Goal: Information Seeking & Learning: Check status

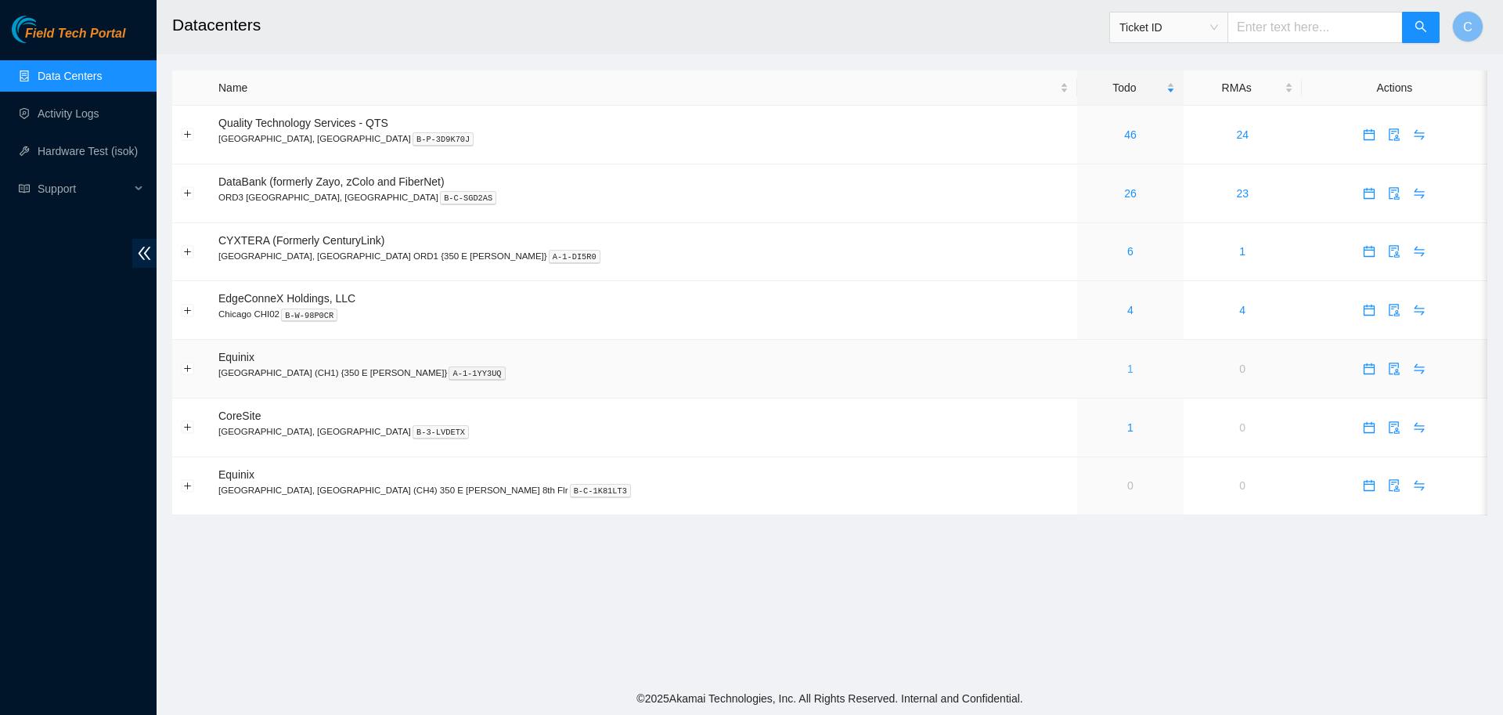
click at [1127, 365] on link "1" at bounding box center [1130, 368] width 6 height 13
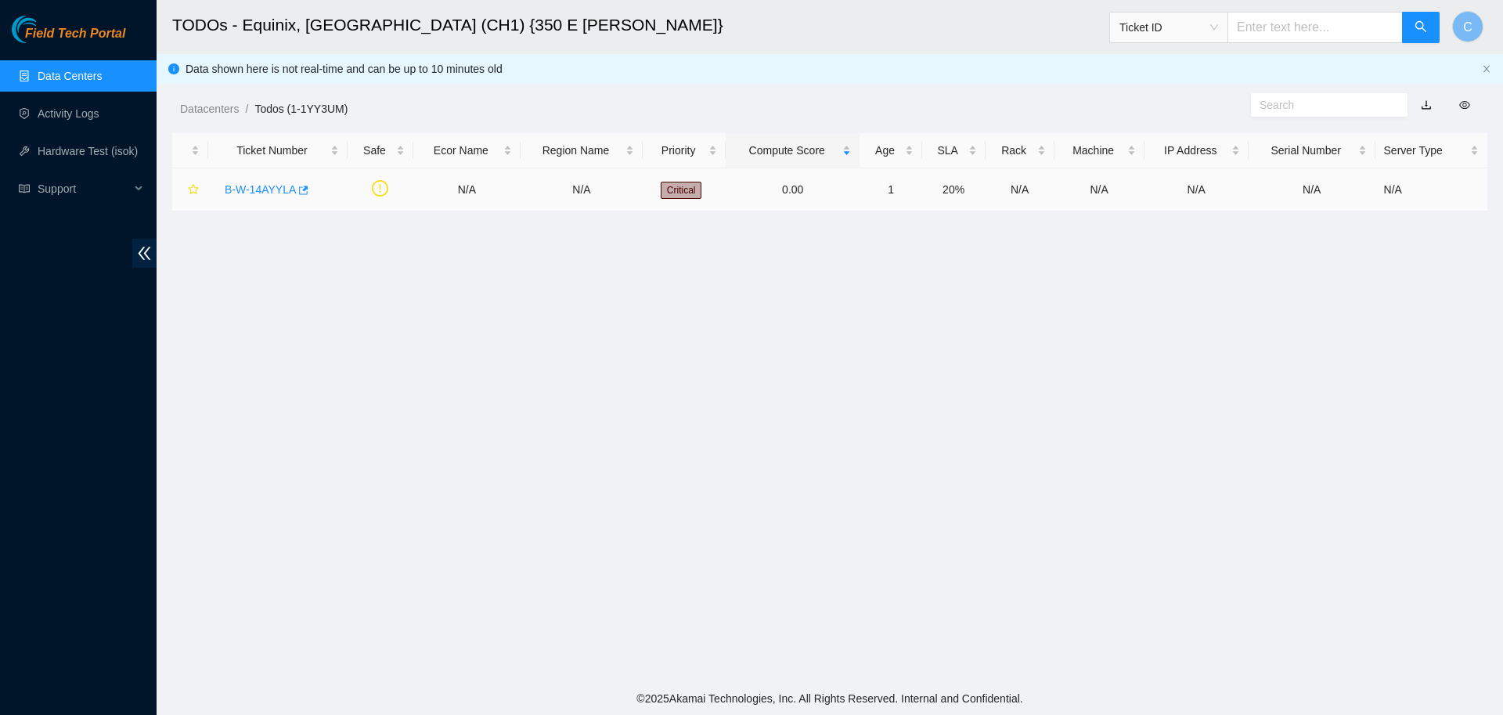
click at [251, 182] on div "B-W-14AYYLA" at bounding box center [278, 189] width 122 height 25
click at [252, 188] on link "B-W-14AYYLA" at bounding box center [260, 189] width 71 height 13
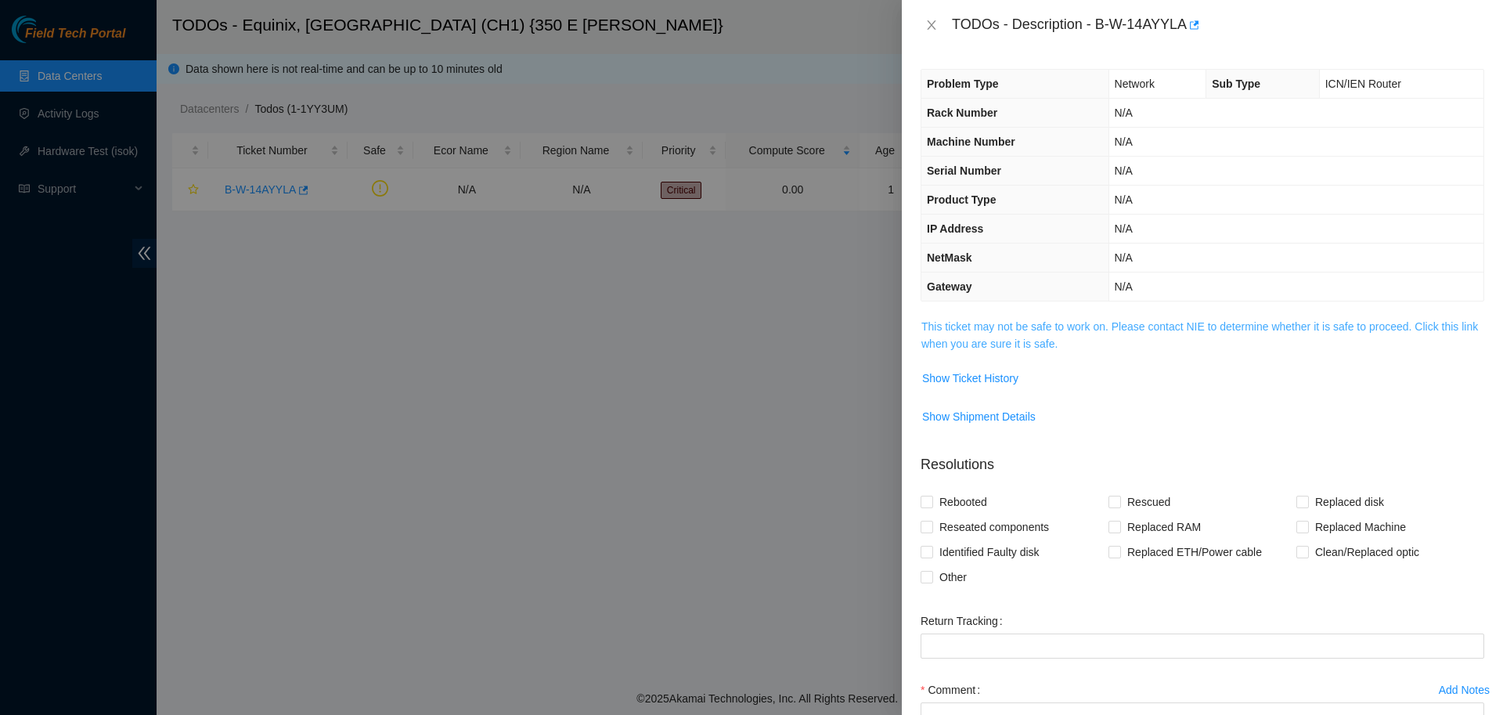
click at [964, 327] on link "This ticket may not be safe to work on. Please contact NIE to determine whether…" at bounding box center [1199, 335] width 556 height 30
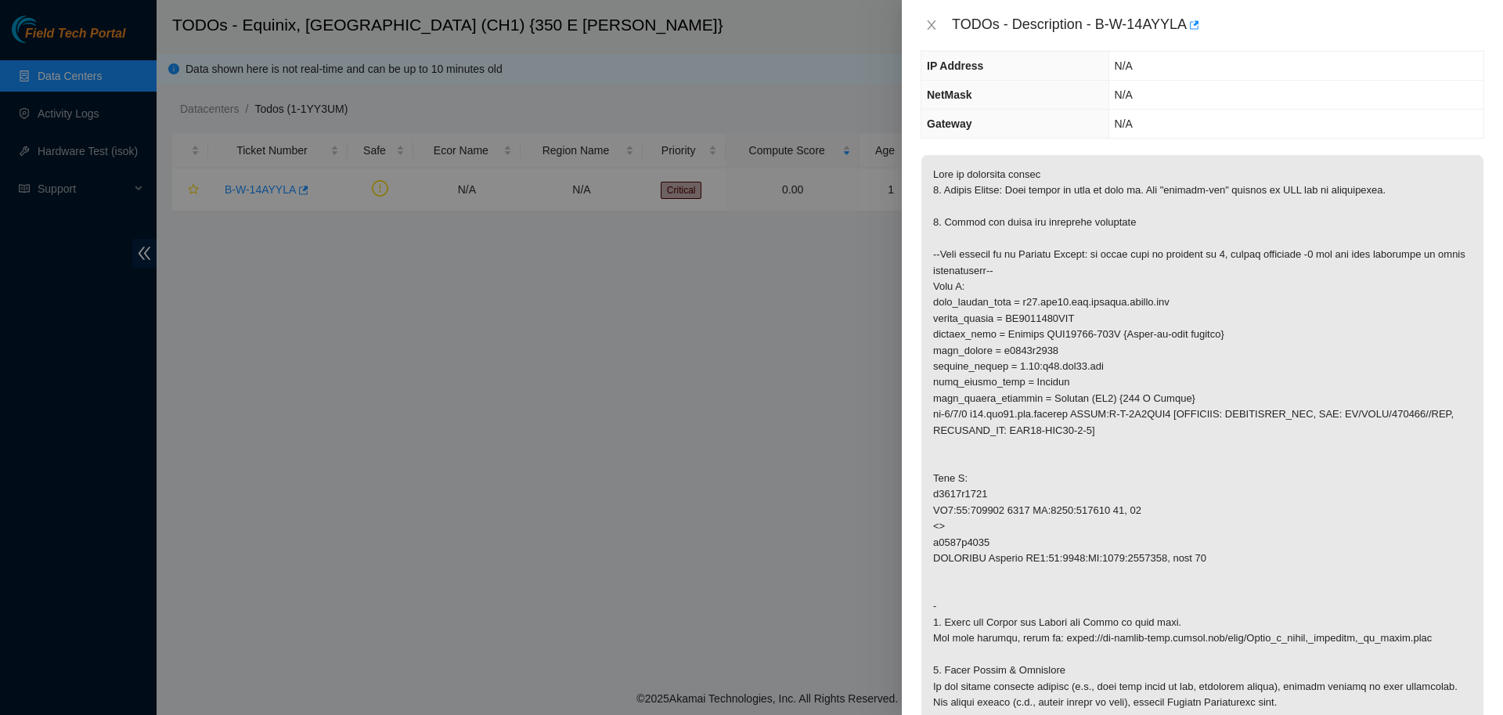
scroll to position [162, 0]
click at [934, 26] on icon "close" at bounding box center [931, 25] width 13 height 13
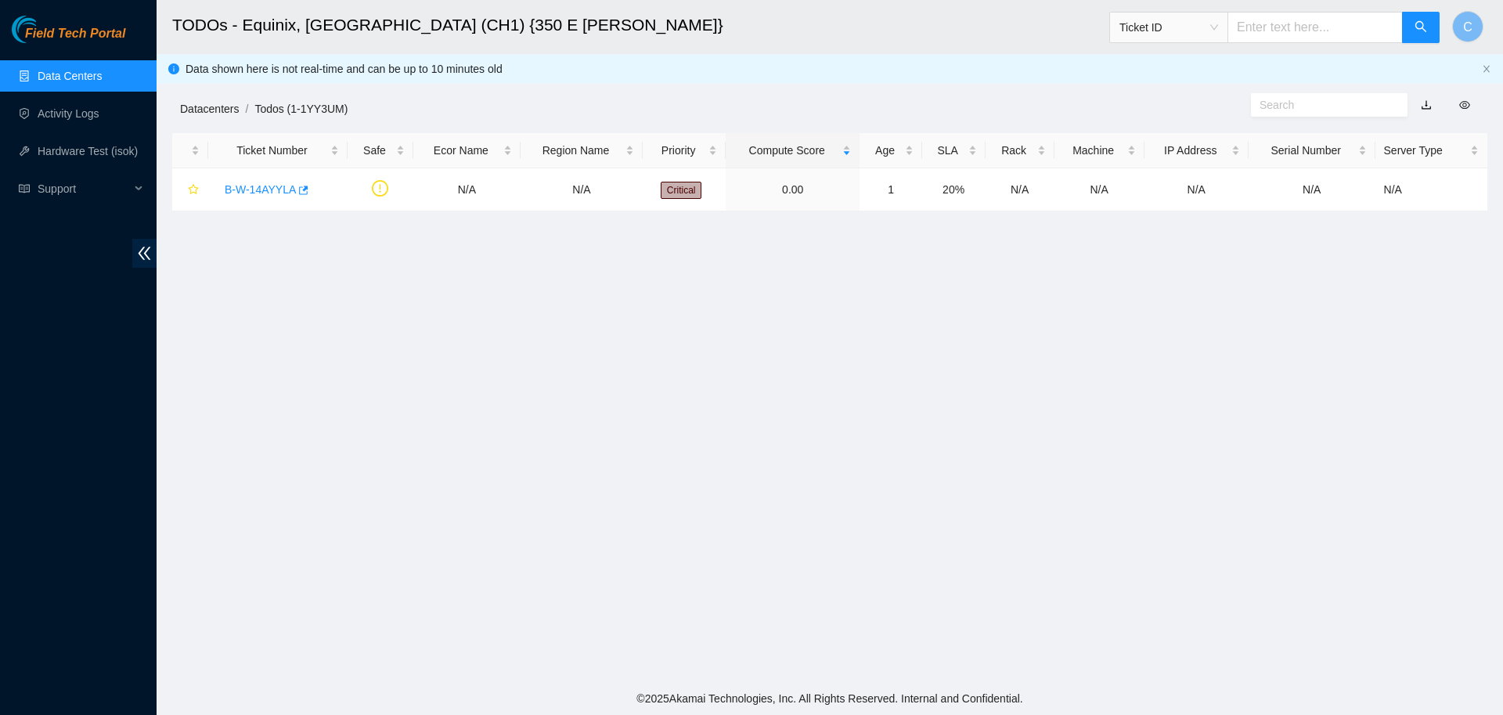
scroll to position [143, 0]
click at [85, 81] on link "Data Centers" at bounding box center [70, 76] width 64 height 13
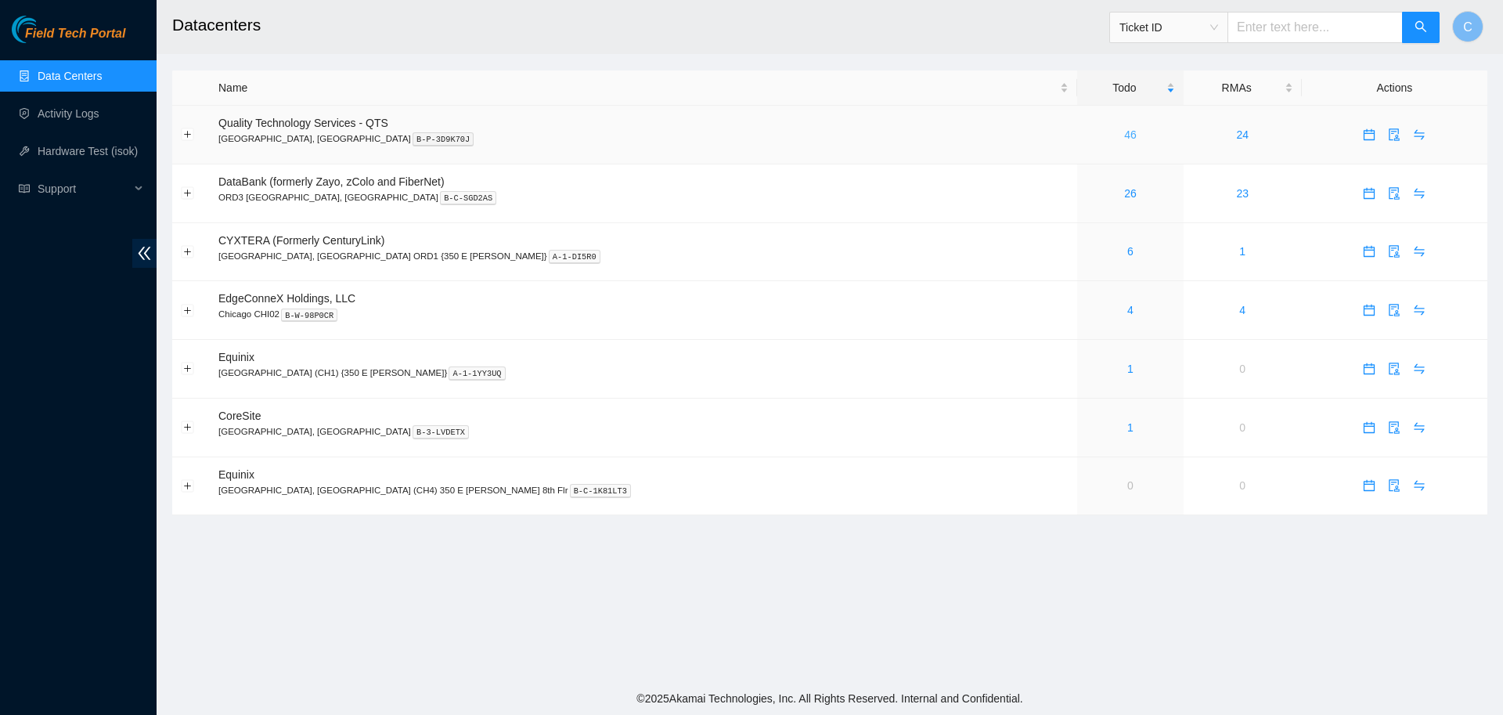
click at [1124, 138] on link "46" at bounding box center [1130, 134] width 13 height 13
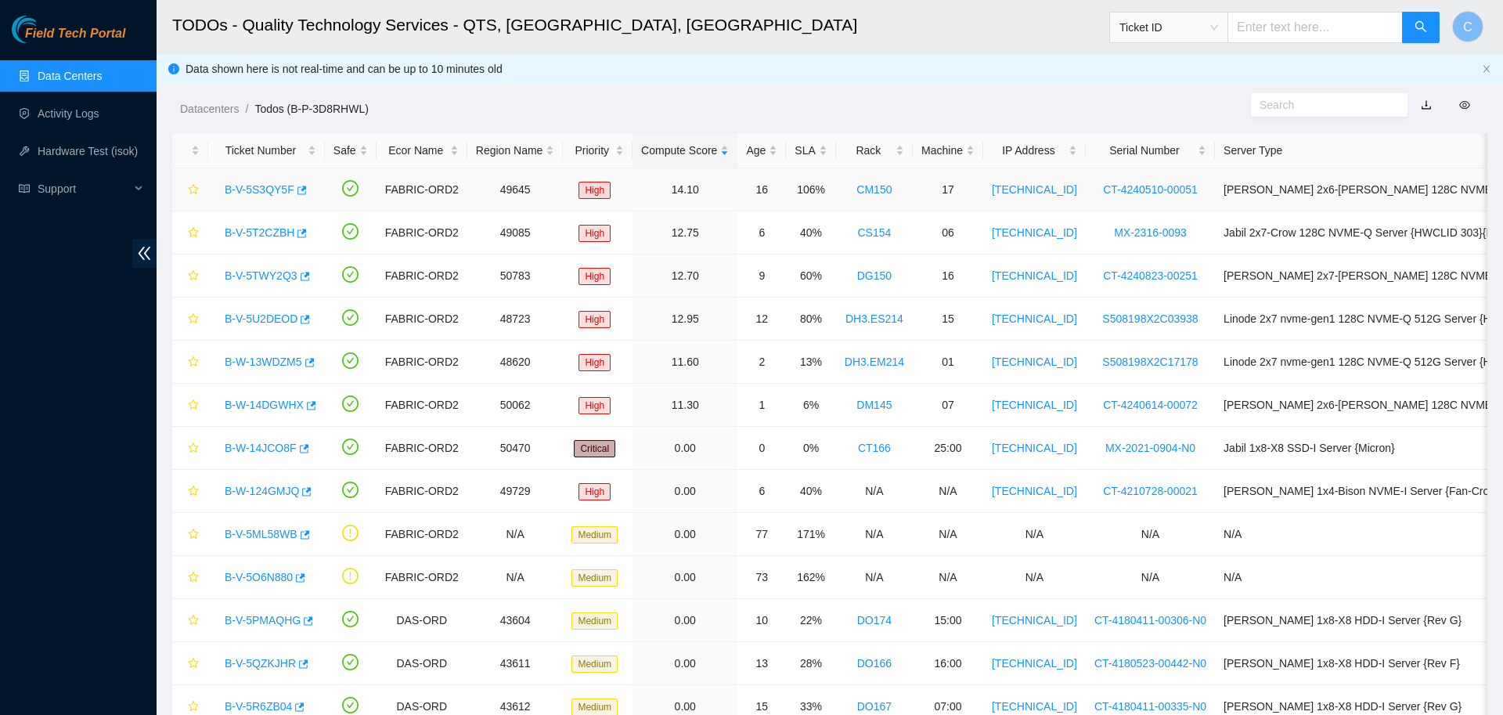
click at [260, 190] on link "B-V-5S3QY5F" at bounding box center [260, 189] width 70 height 13
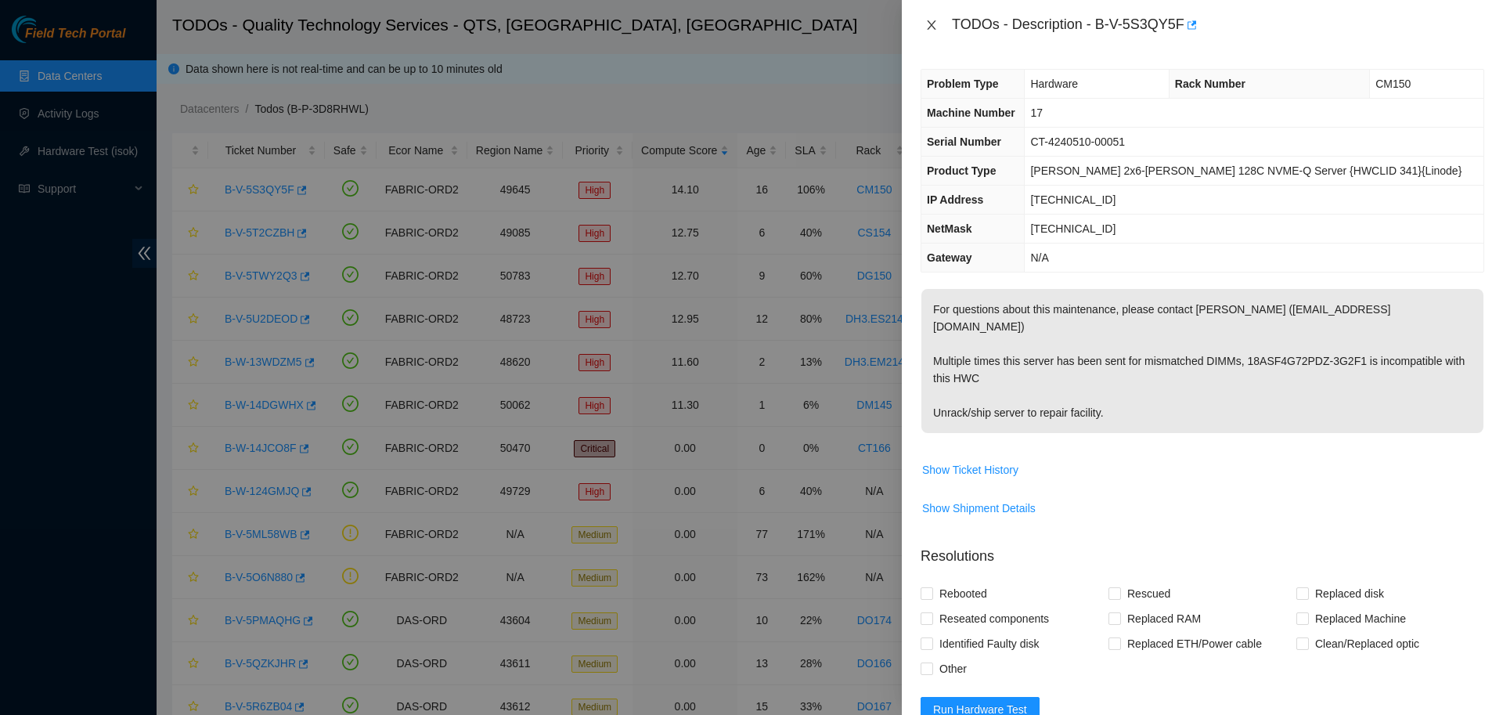
click at [925, 21] on icon "close" at bounding box center [931, 25] width 13 height 13
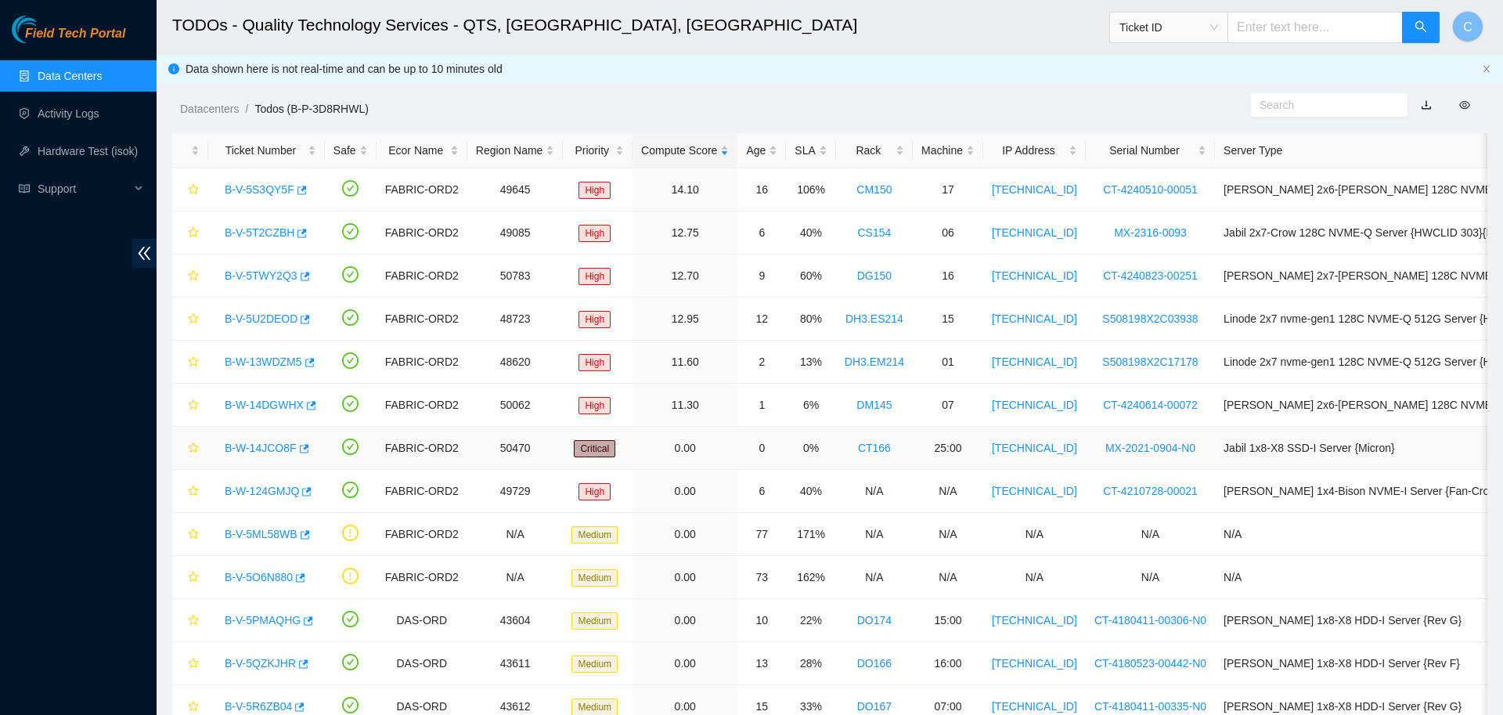
click at [269, 444] on link "B-W-14JCO8F" at bounding box center [261, 447] width 72 height 13
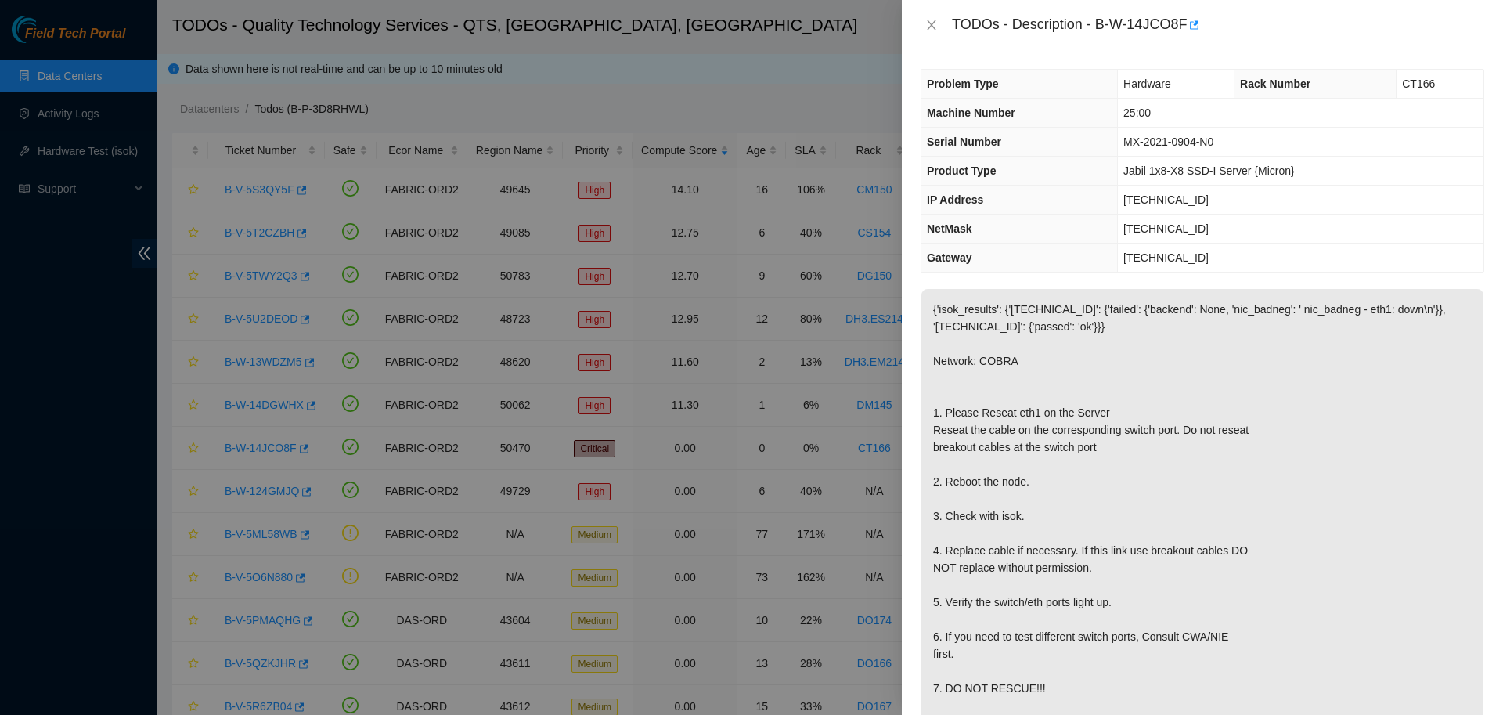
click at [473, 343] on div at bounding box center [751, 357] width 1503 height 715
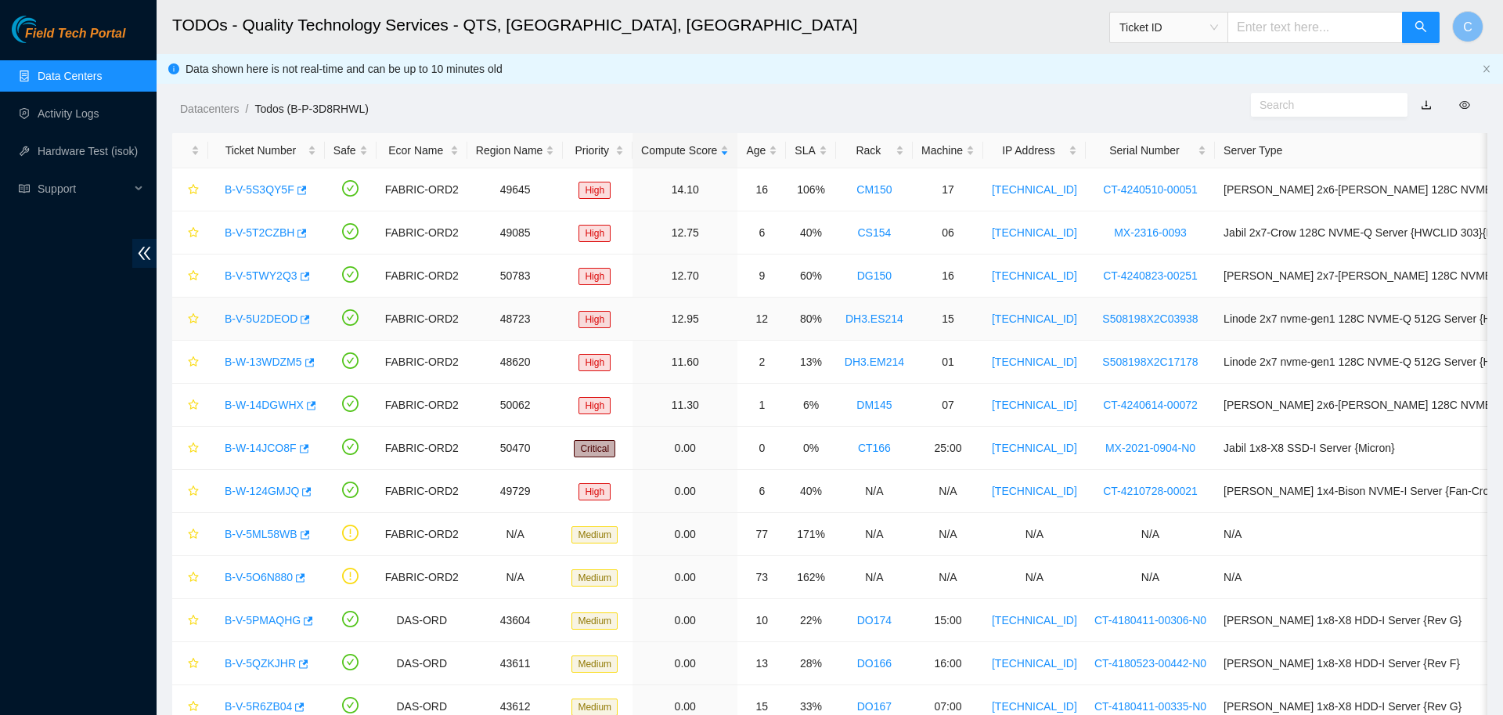
click at [265, 321] on link "B-V-5U2DEOD" at bounding box center [261, 318] width 73 height 13
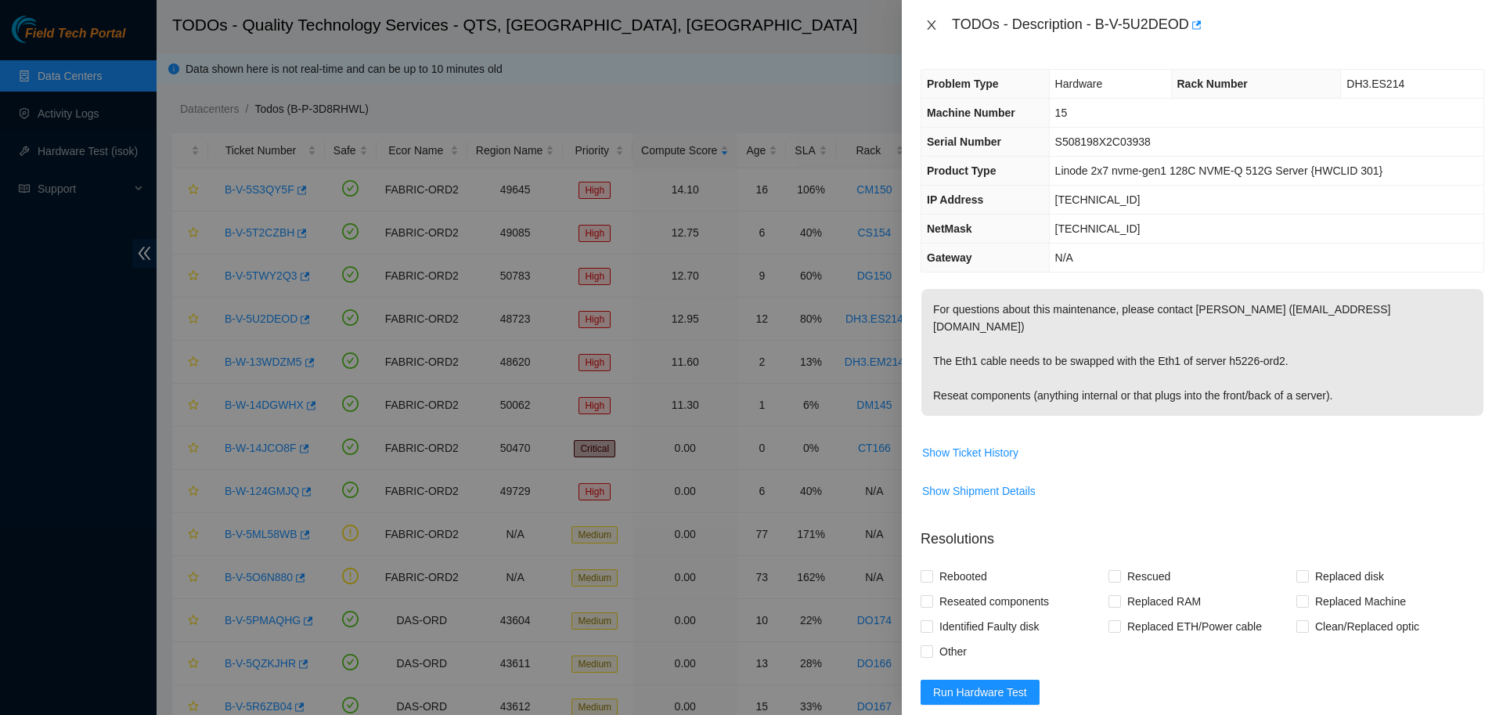
click at [925, 27] on icon "close" at bounding box center [931, 25] width 13 height 13
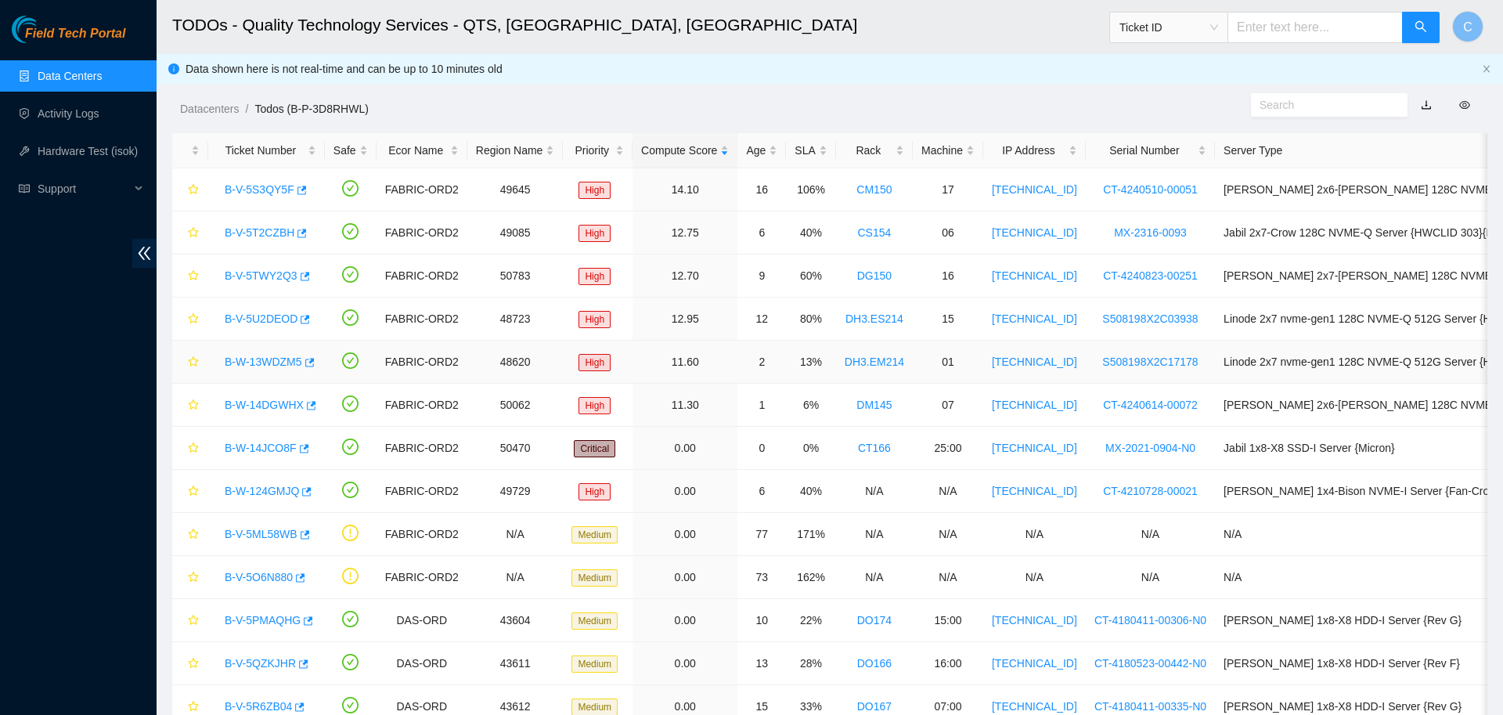
click at [286, 361] on link "B-W-13WDZM5" at bounding box center [263, 361] width 77 height 13
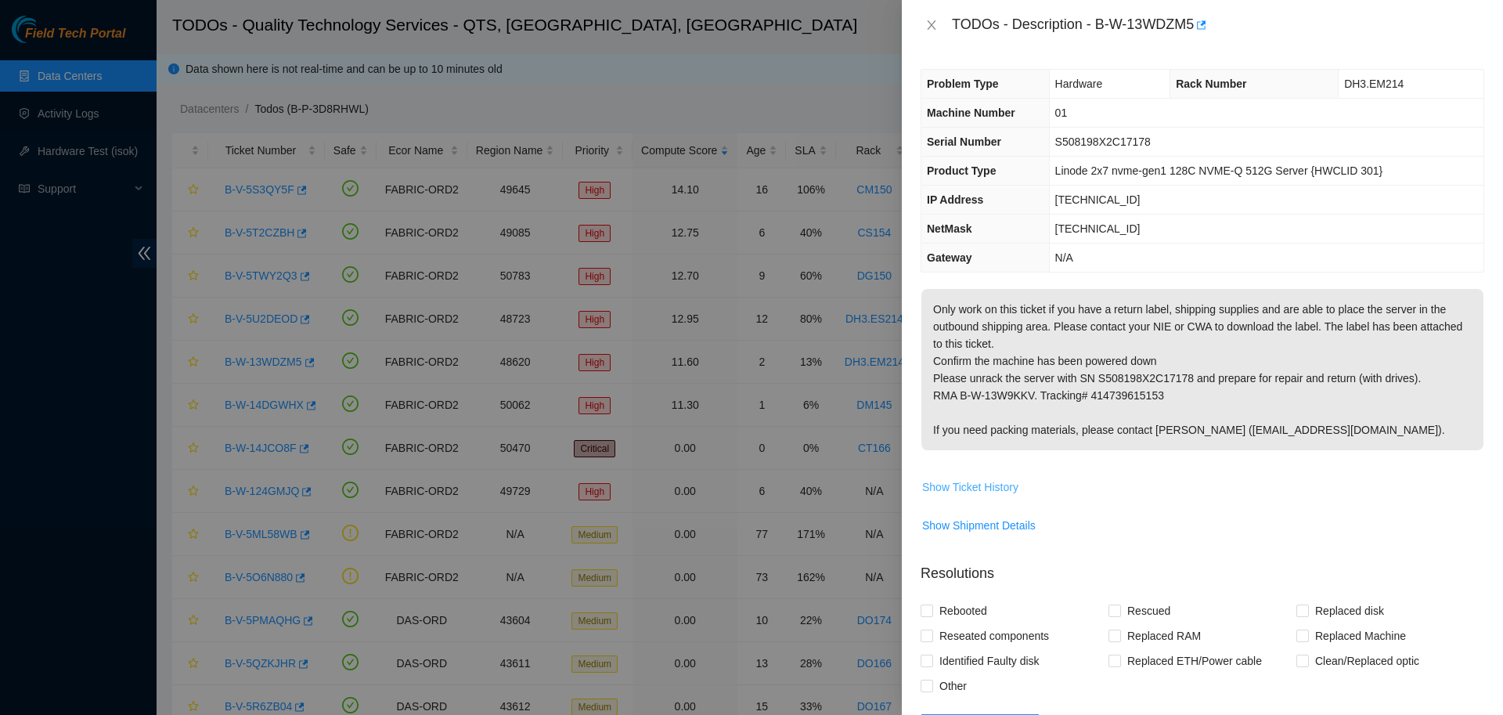
click at [986, 485] on span "Show Ticket History" at bounding box center [970, 486] width 96 height 17
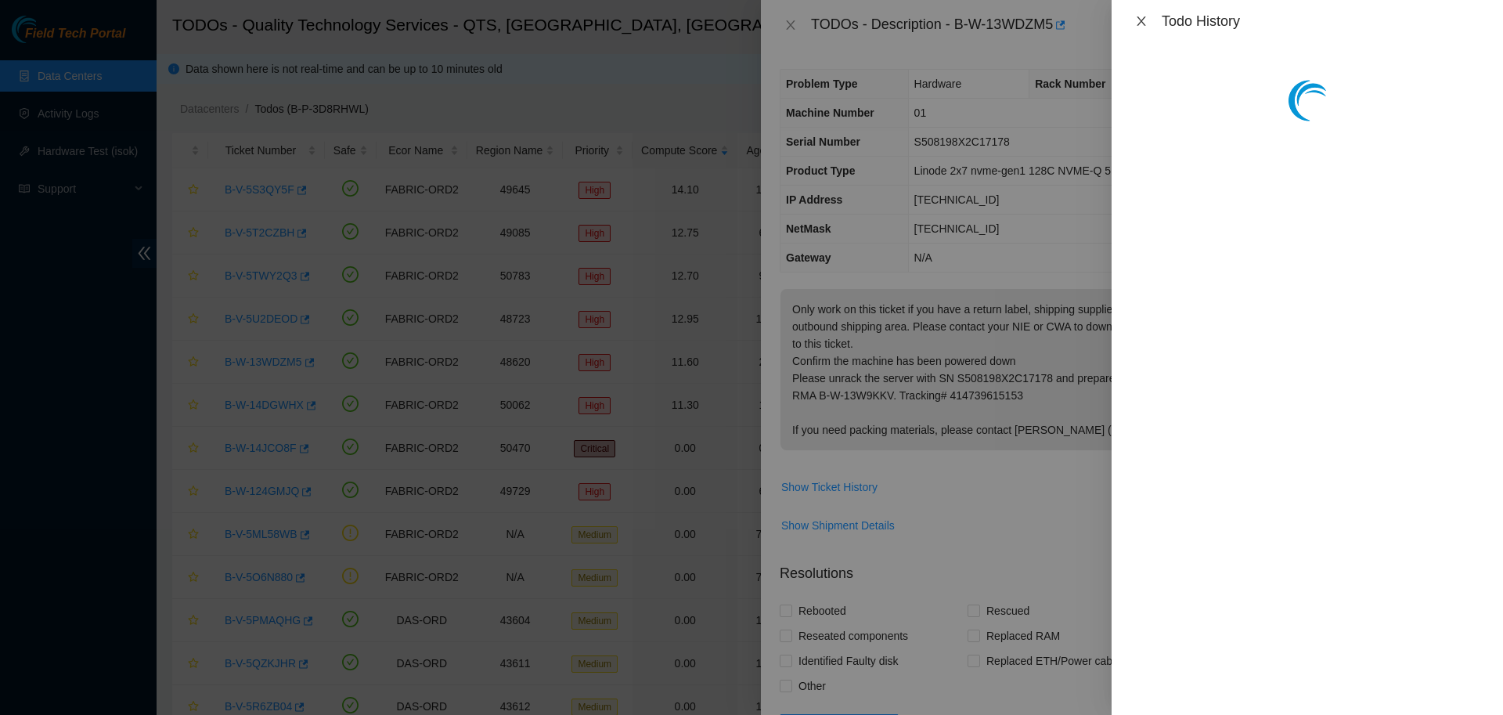
click at [1139, 19] on icon "close" at bounding box center [1141, 21] width 13 height 13
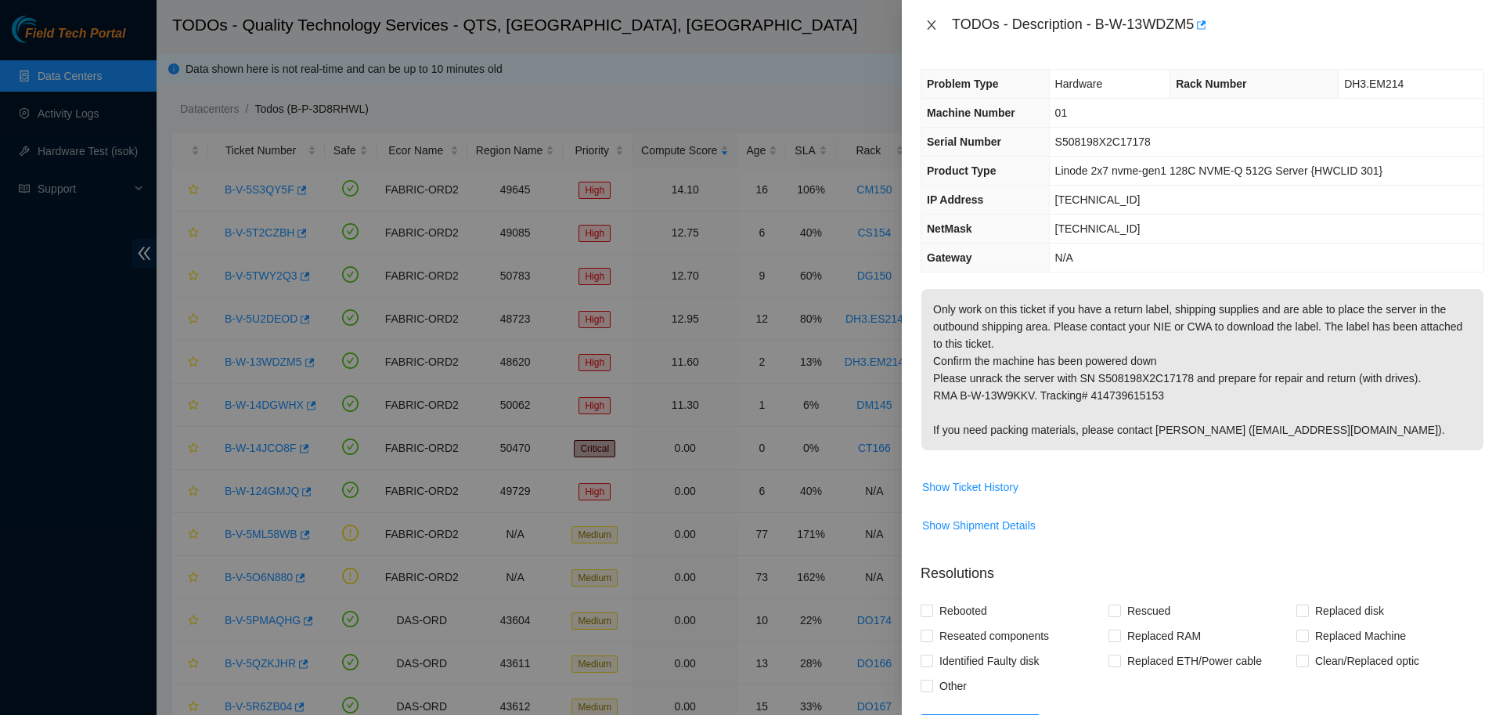
click at [925, 28] on icon "close" at bounding box center [931, 25] width 13 height 13
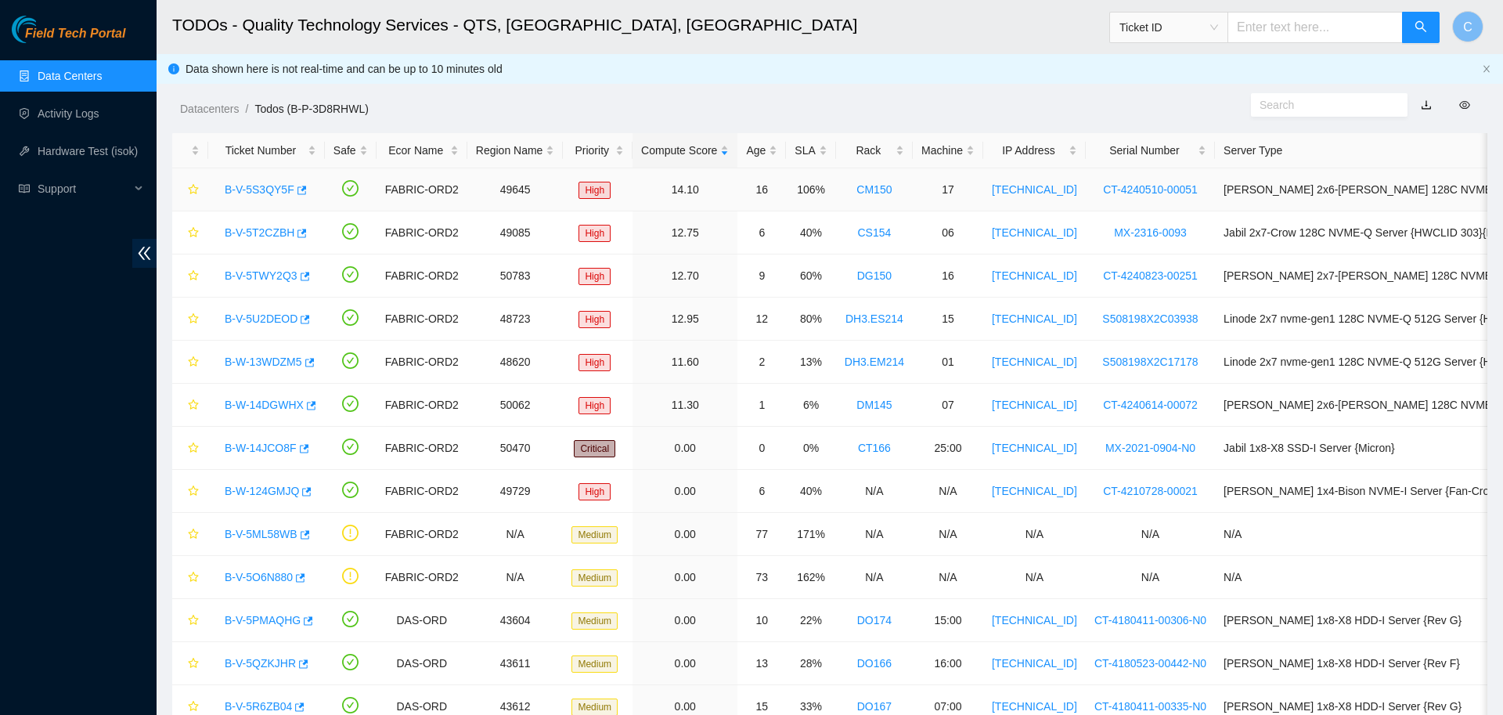
click at [260, 194] on link "B-V-5S3QY5F" at bounding box center [260, 189] width 70 height 13
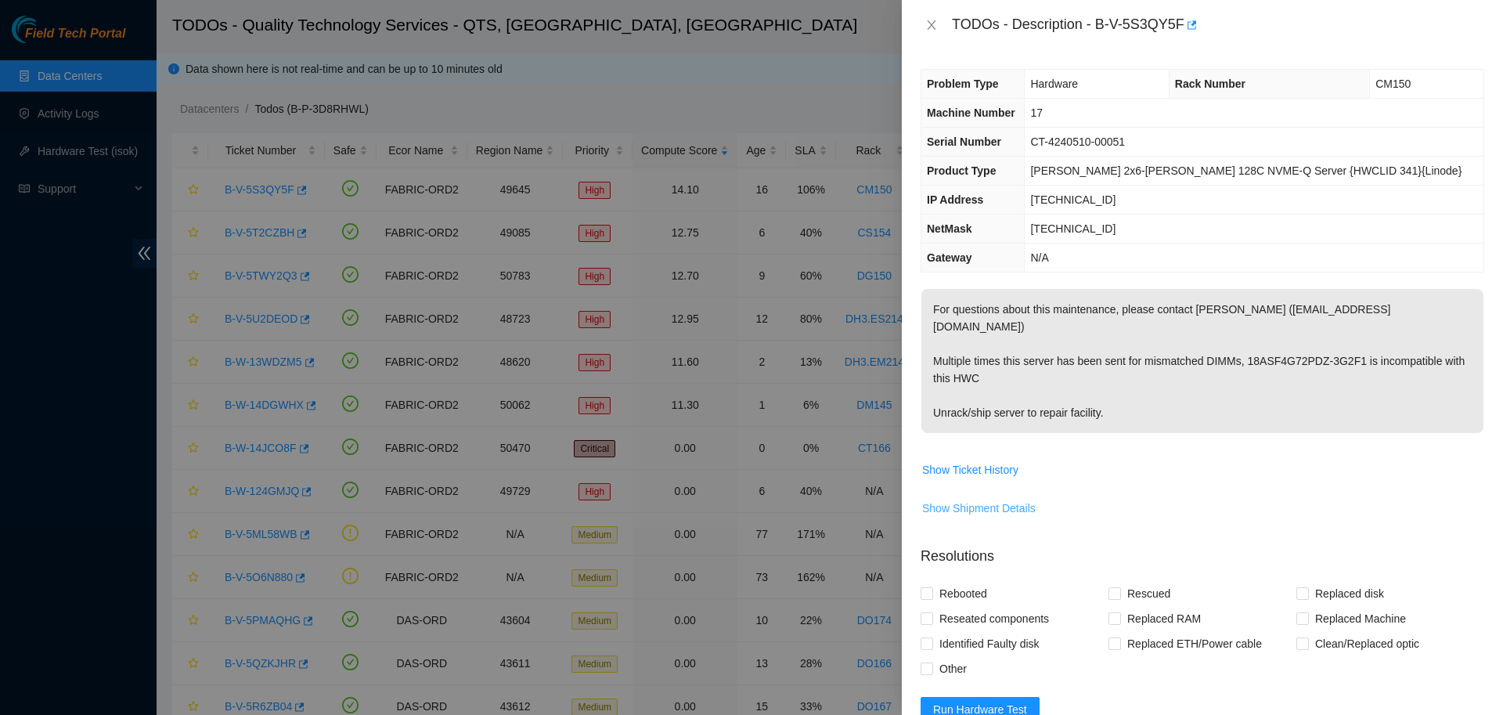
click at [982, 499] on span "Show Shipment Details" at bounding box center [978, 507] width 113 height 17
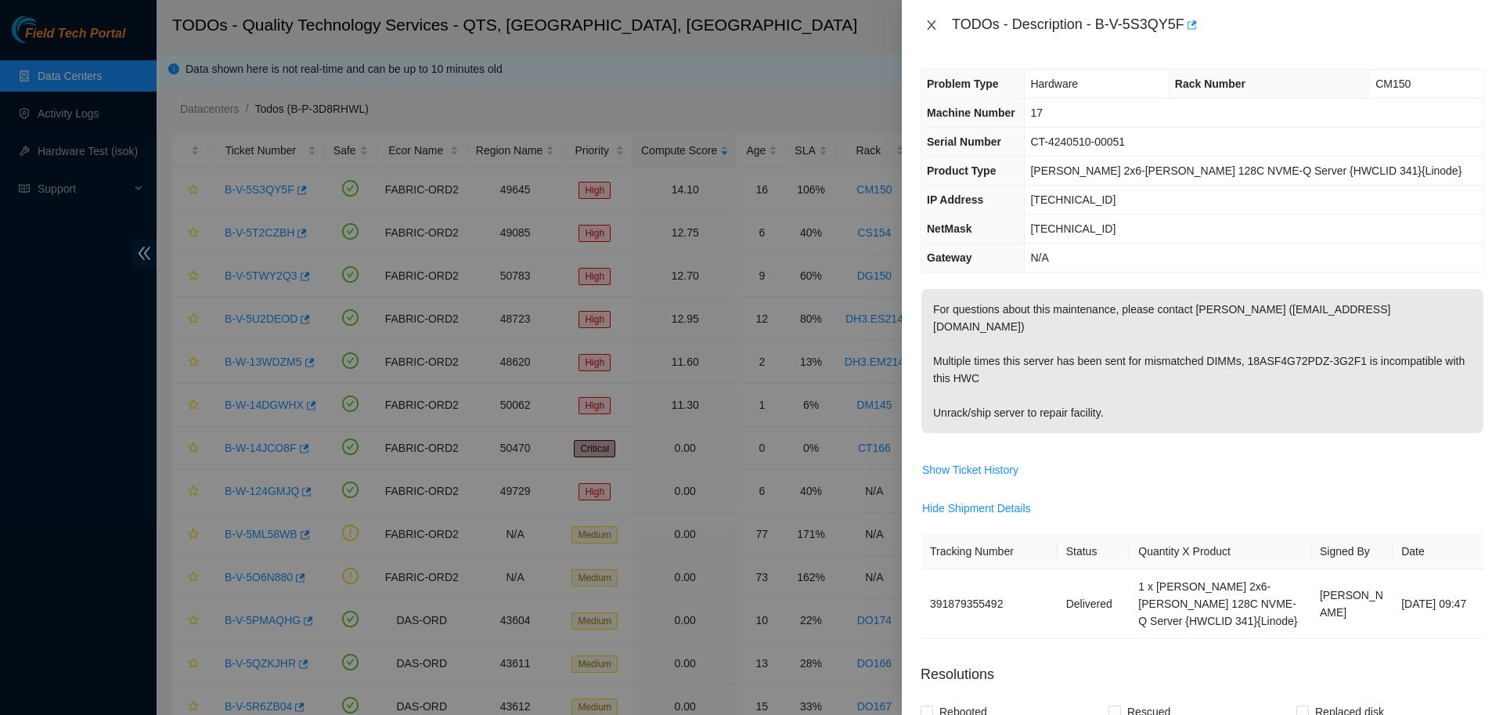
click at [925, 24] on icon "close" at bounding box center [931, 25] width 13 height 13
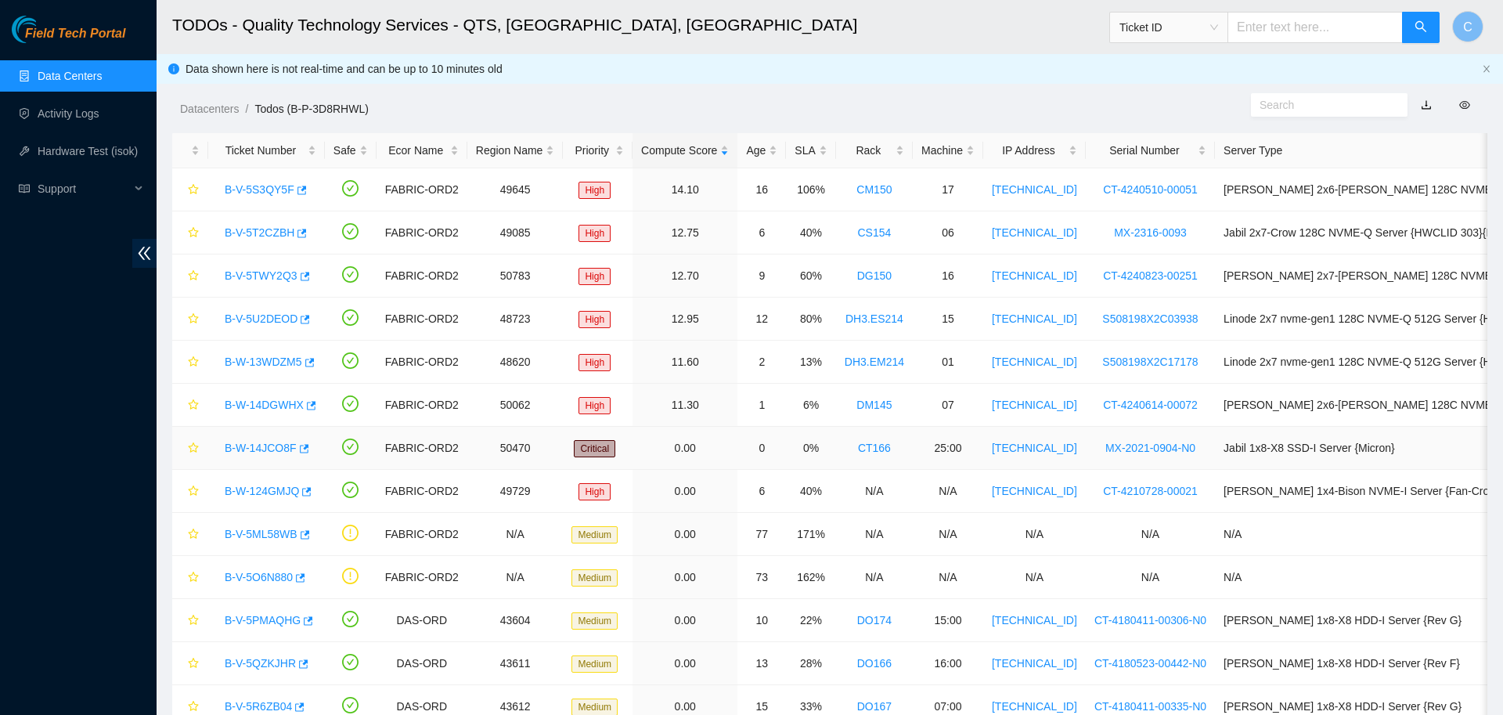
click at [254, 450] on link "B-W-14JCO8F" at bounding box center [261, 447] width 72 height 13
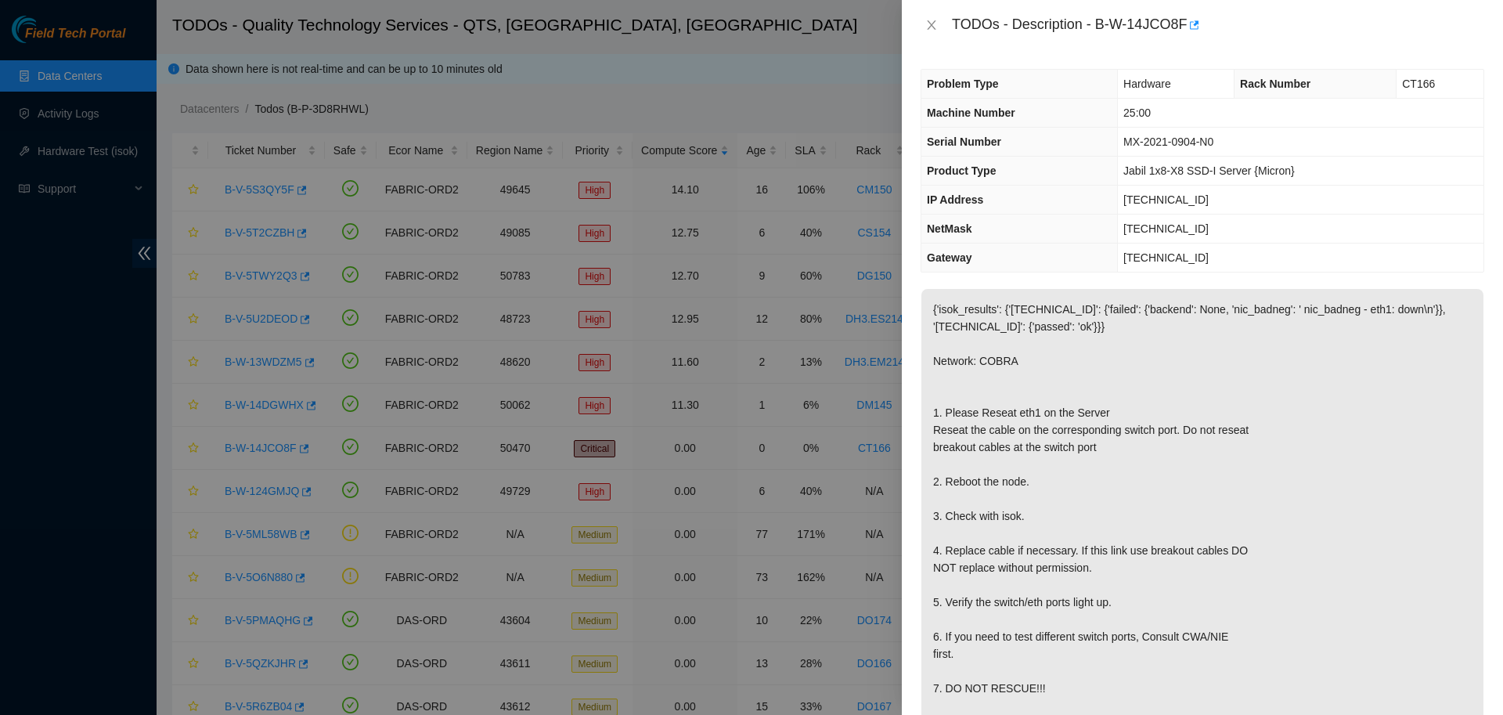
click at [707, 61] on div at bounding box center [751, 357] width 1503 height 715
click at [932, 27] on icon "close" at bounding box center [931, 24] width 9 height 9
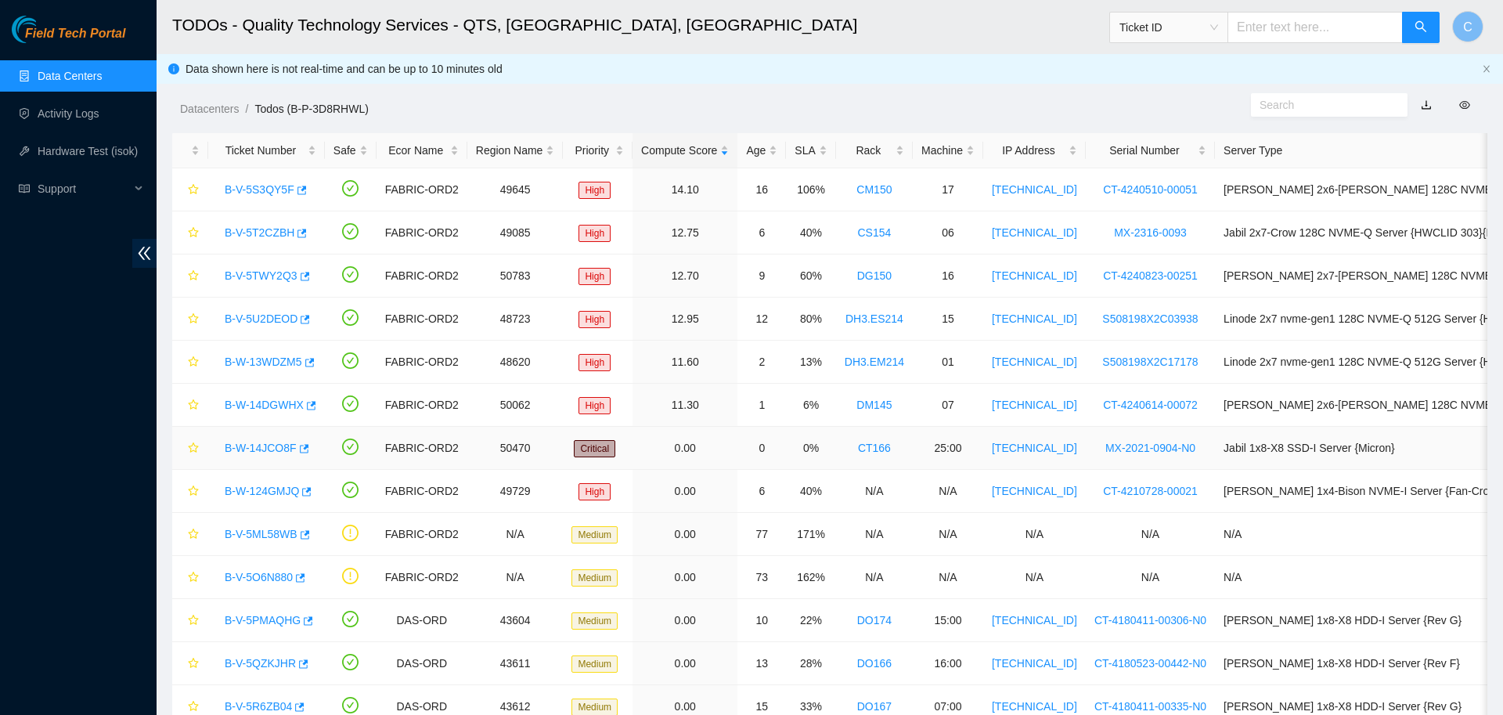
click at [252, 448] on link "B-W-14JCO8F" at bounding box center [261, 447] width 72 height 13
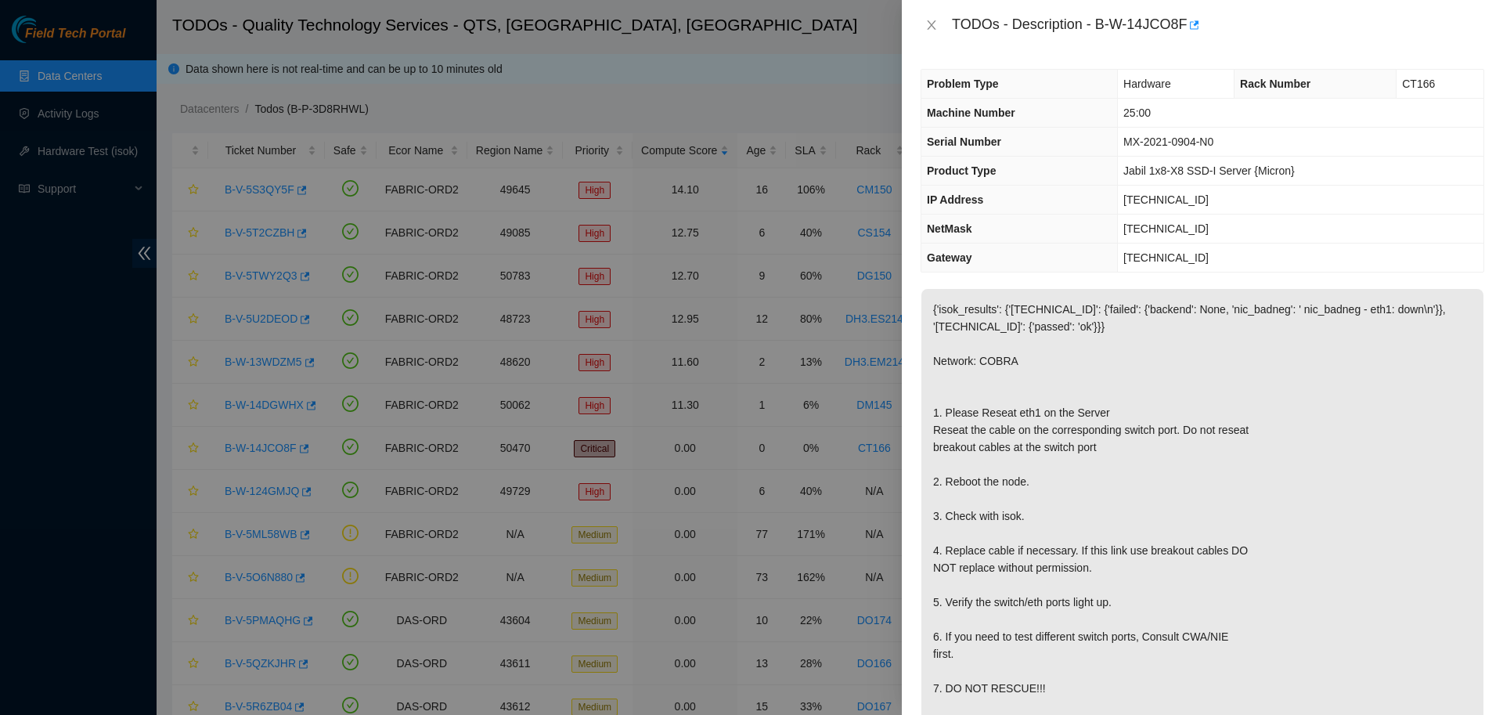
drag, startPoint x: 1089, startPoint y: 25, endPoint x: 1172, endPoint y: 27, distance: 83.8
click at [1093, 25] on div "TODOs - Description - B-W-14JCO8F" at bounding box center [1218, 25] width 532 height 25
drag, startPoint x: 1093, startPoint y: 25, endPoint x: 1162, endPoint y: 29, distance: 69.8
click at [1162, 29] on div "TODOs - Description - B-W-14JCO8F" at bounding box center [1218, 25] width 532 height 25
copy div "B-W-14JCO8F"
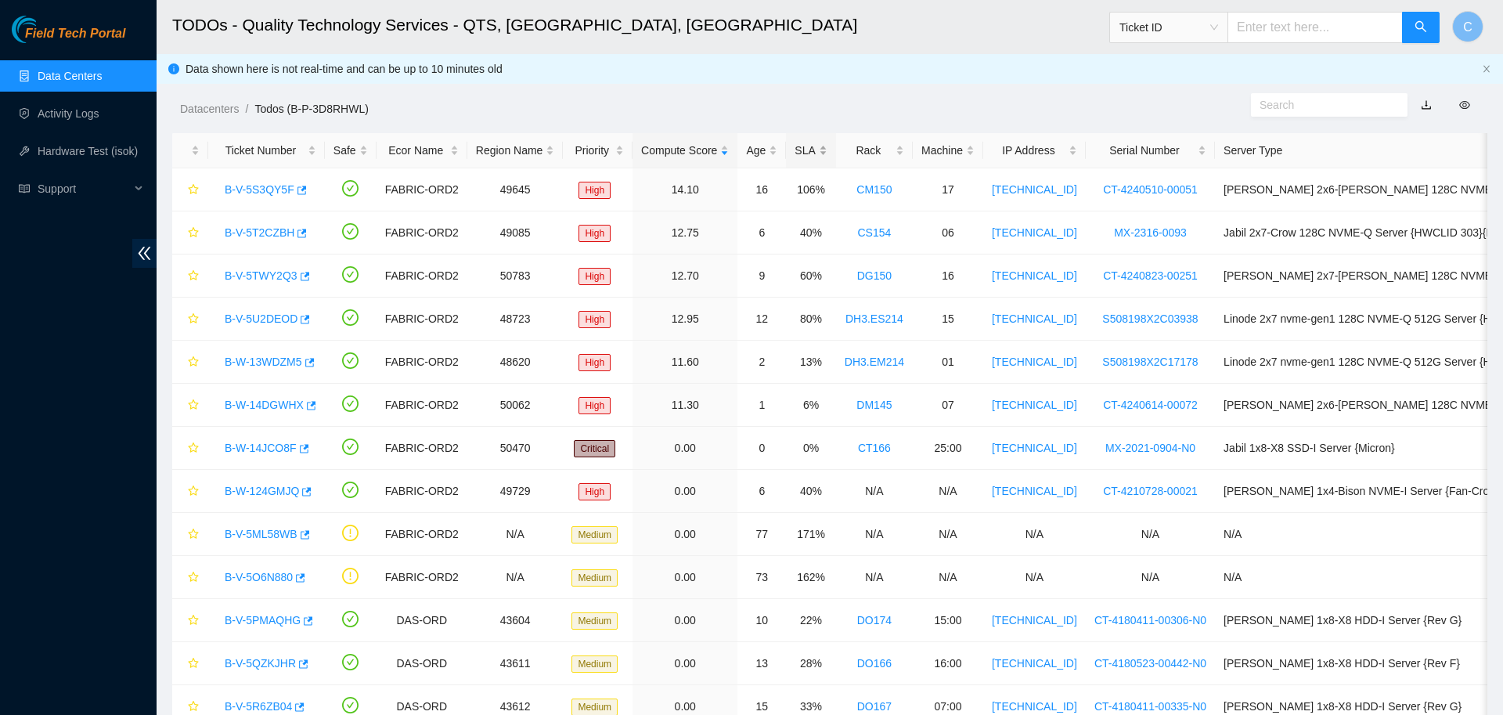
click at [797, 144] on div "SLA" at bounding box center [810, 150] width 32 height 17
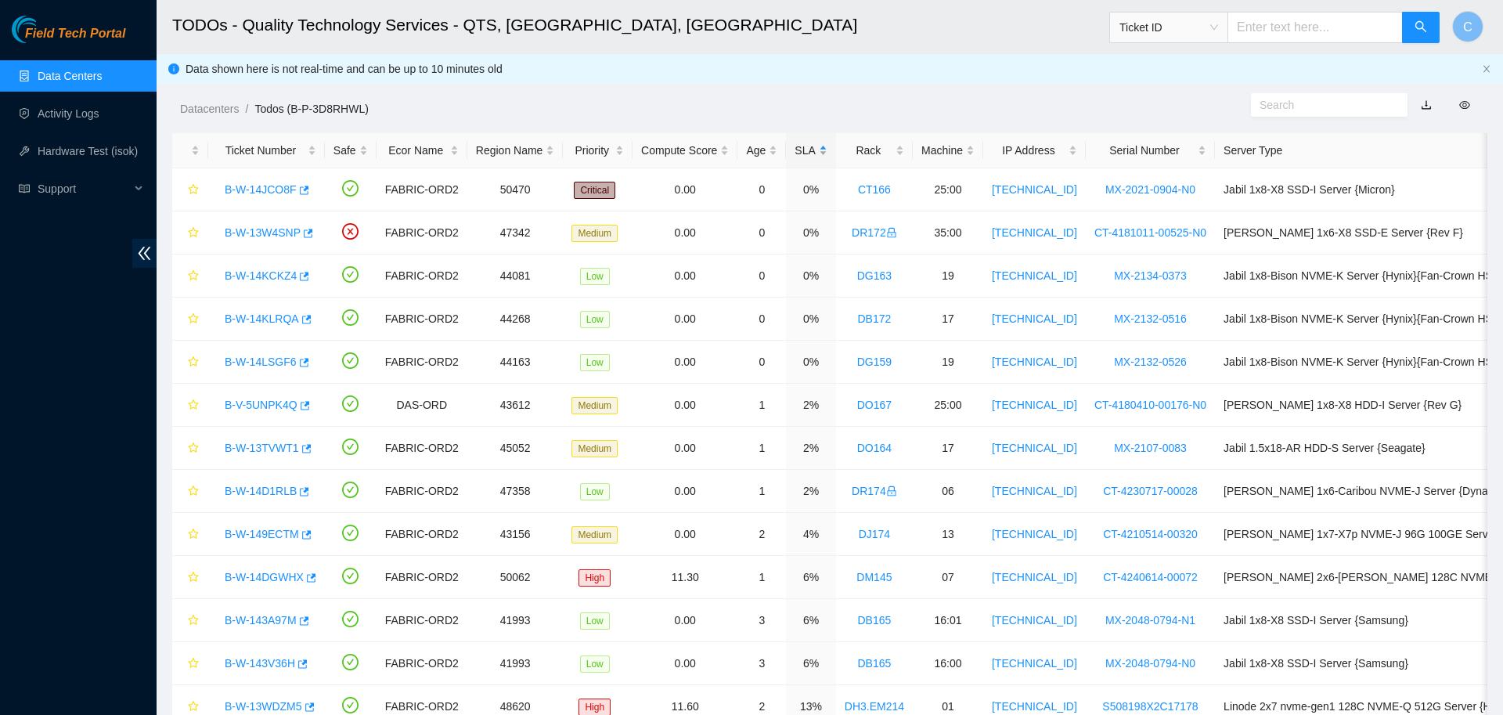
click at [797, 144] on div "SLA" at bounding box center [810, 150] width 32 height 17
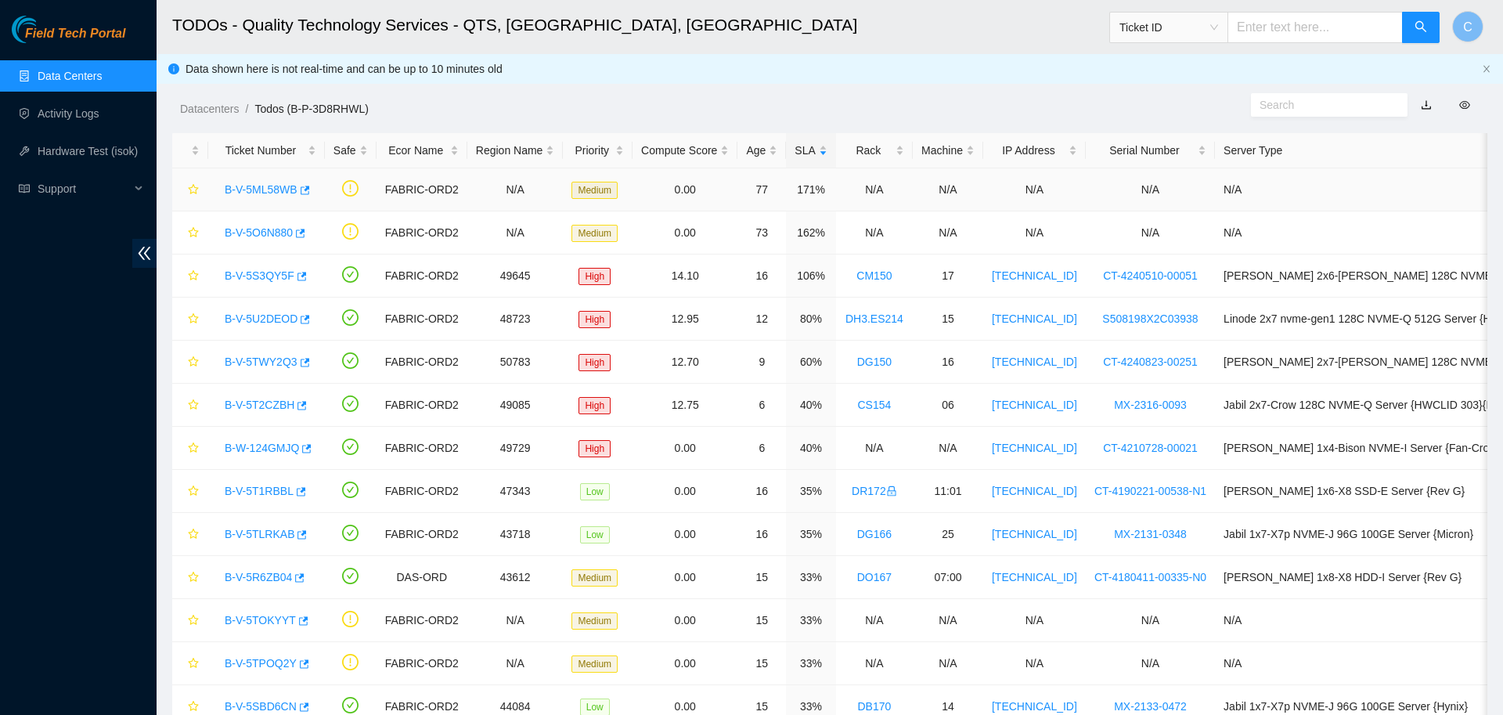
click at [268, 193] on link "B-V-5ML58WB" at bounding box center [261, 189] width 73 height 13
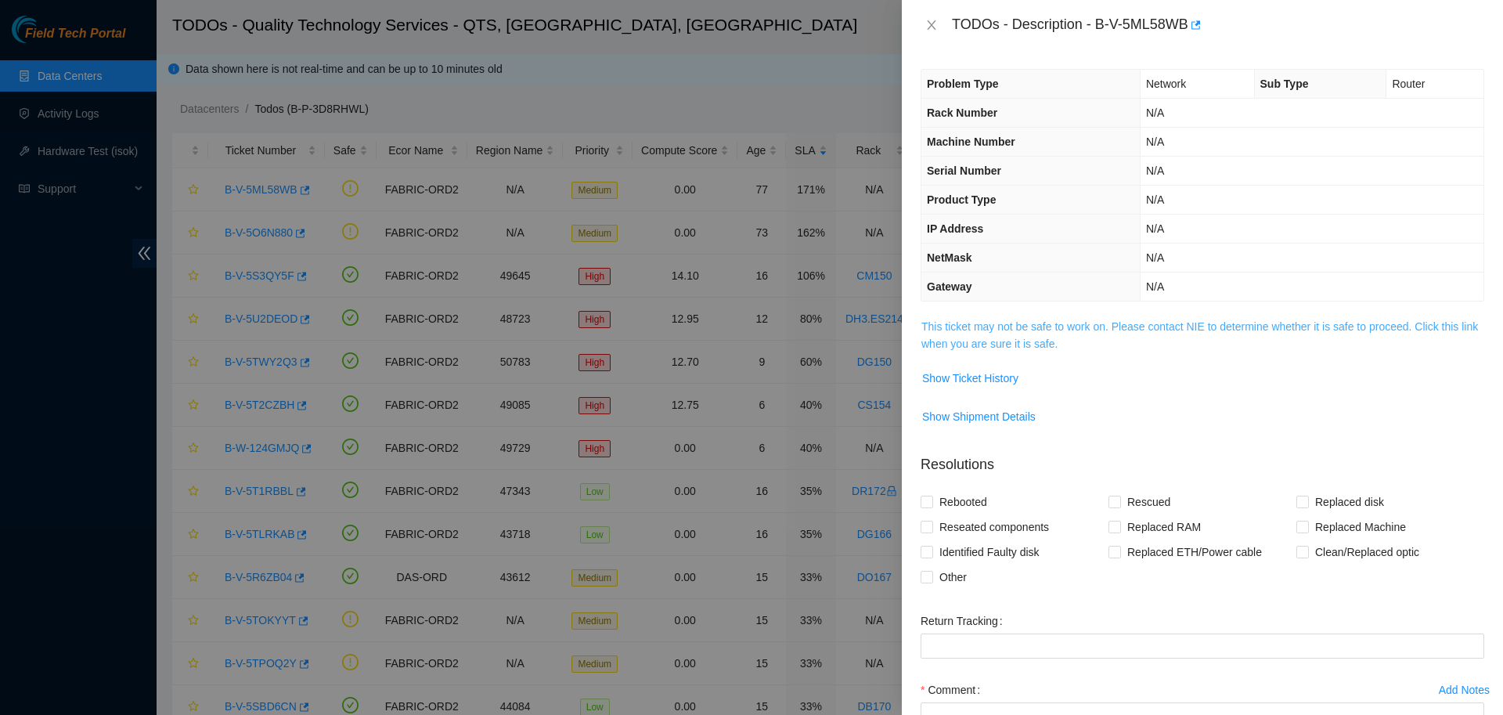
click at [1030, 339] on link "This ticket may not be safe to work on. Please contact NIE to determine whether…" at bounding box center [1199, 335] width 556 height 30
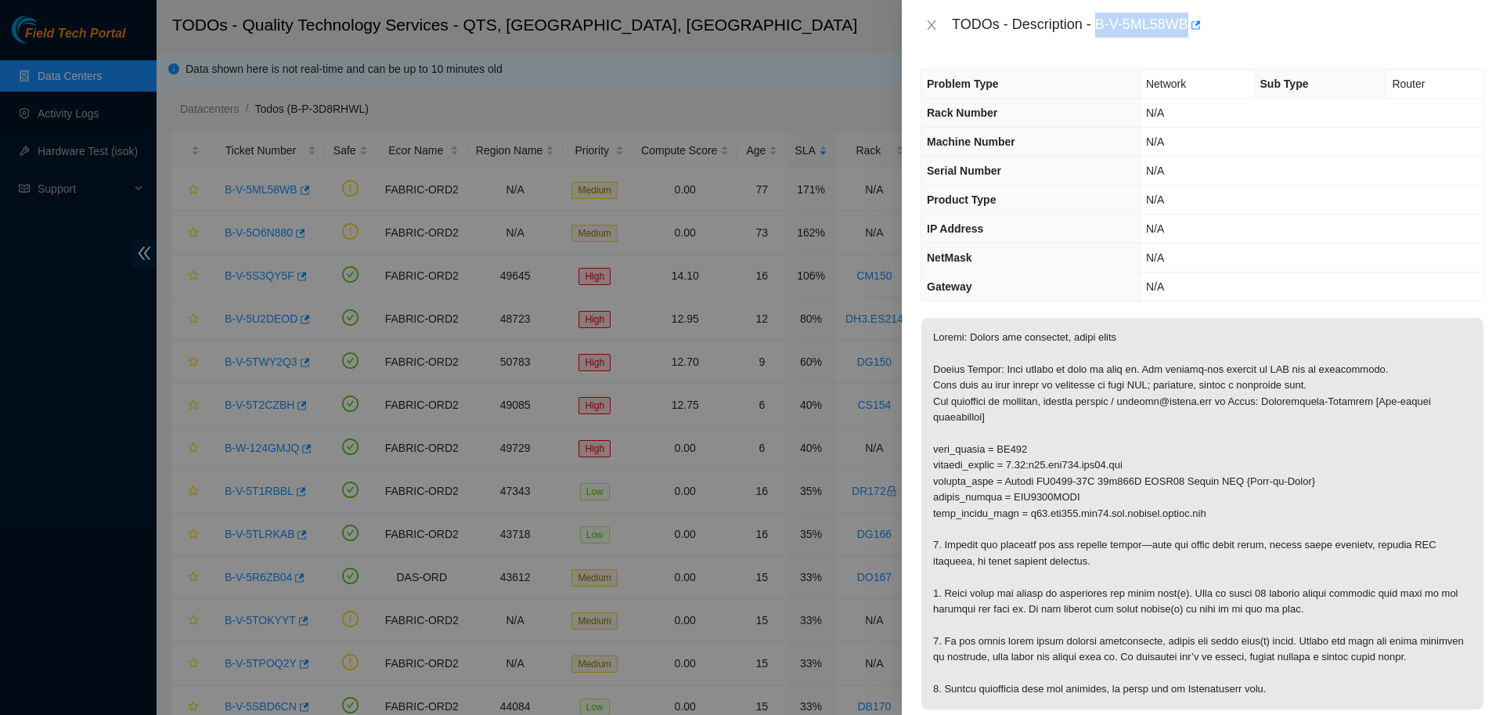
drag, startPoint x: 1091, startPoint y: 24, endPoint x: 1179, endPoint y: 35, distance: 88.3
click at [1179, 35] on div "TODOs - Description - B-V-5ML58WB" at bounding box center [1218, 25] width 532 height 25
copy div "B-V-5ML58WB"
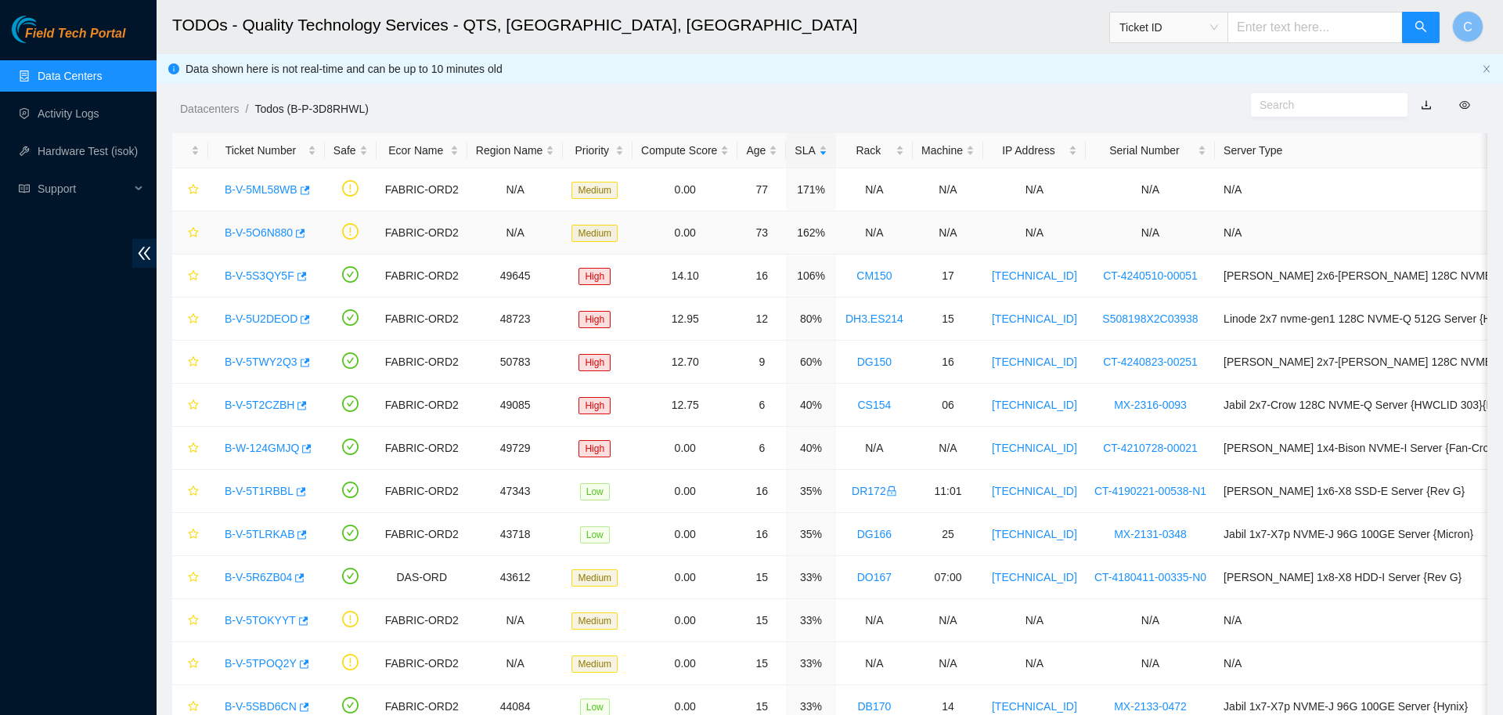
click at [265, 238] on link "B-V-5O6N880" at bounding box center [259, 232] width 68 height 13
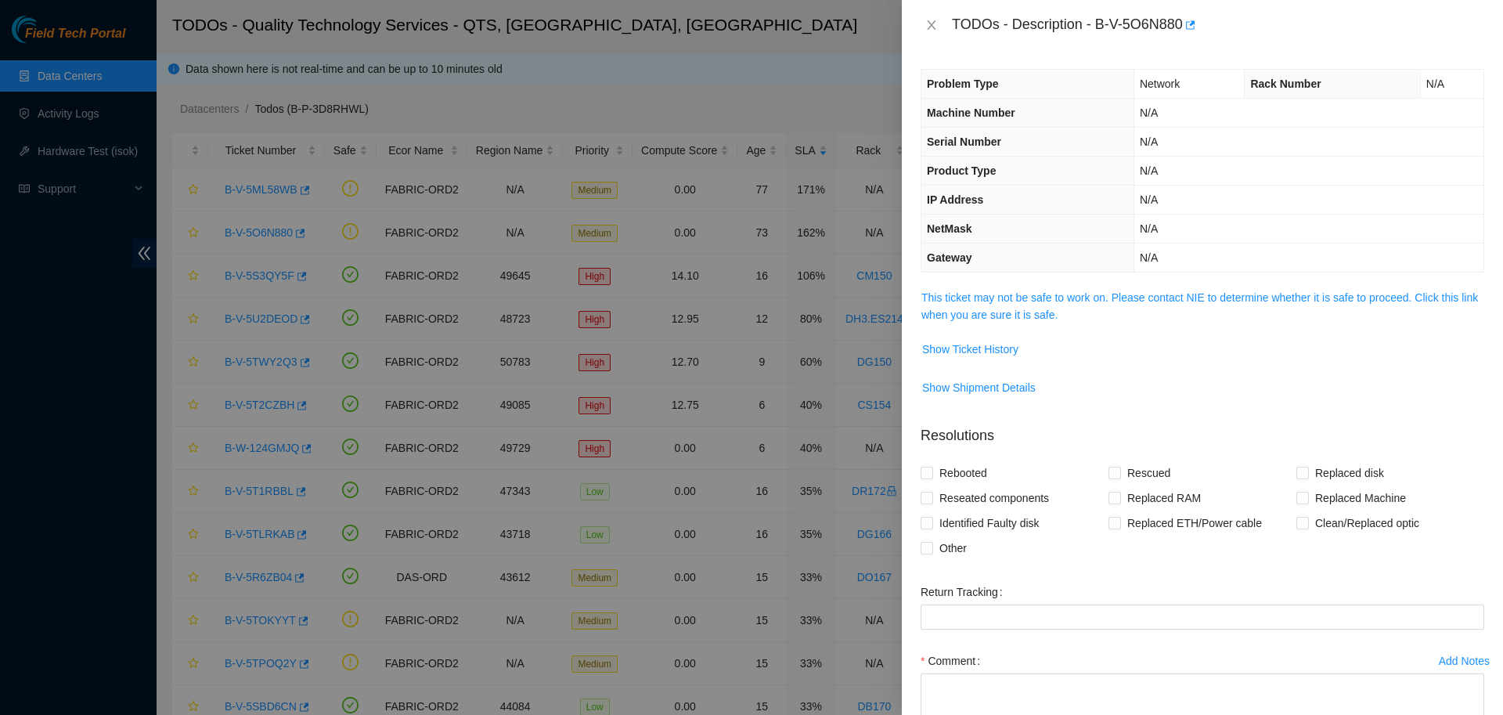
click at [1021, 306] on span "This ticket may not be safe to work on. Please contact NIE to determine whether…" at bounding box center [1202, 306] width 562 height 34
click at [1005, 301] on link "This ticket may not be safe to work on. Please contact NIE to determine whether…" at bounding box center [1199, 306] width 556 height 30
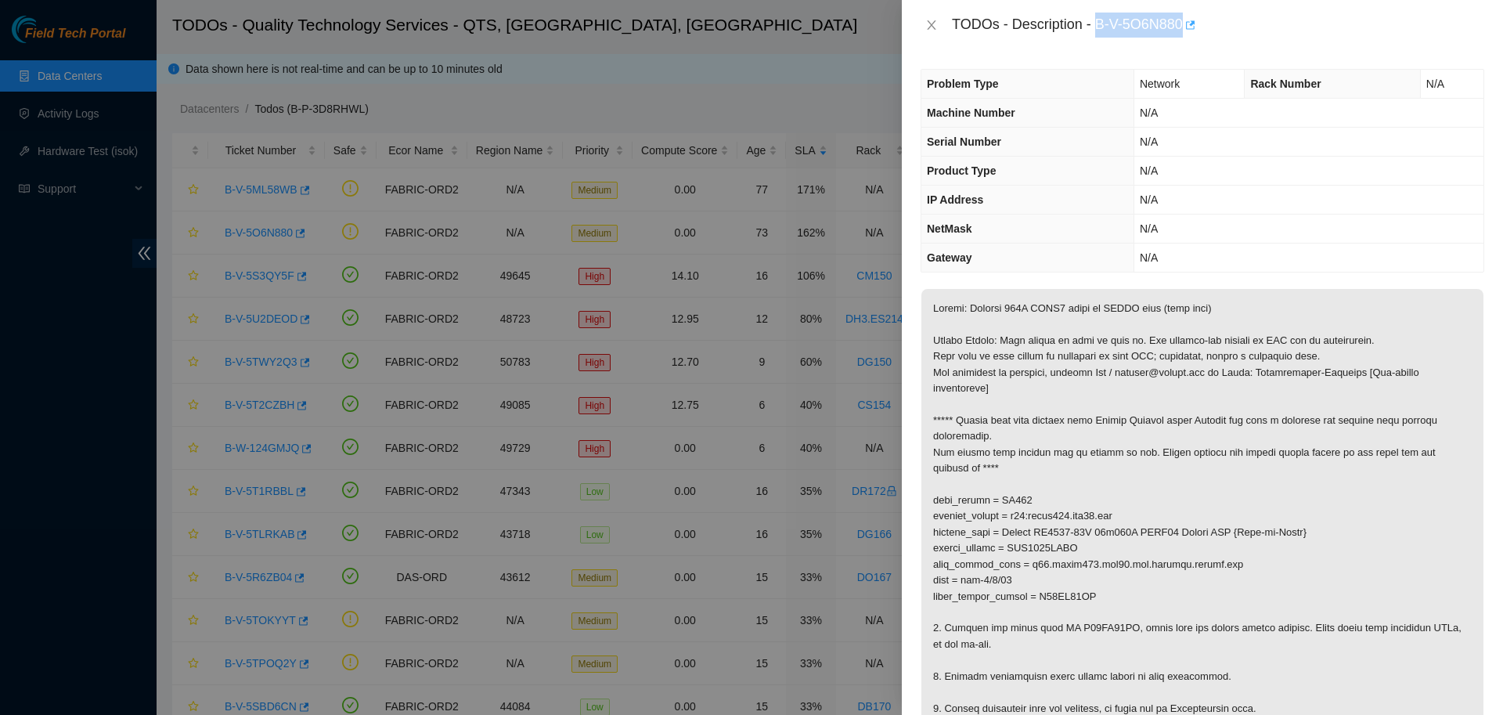
drag, startPoint x: 1091, startPoint y: 21, endPoint x: 1177, endPoint y: 34, distance: 87.1
click at [1177, 34] on div "TODOs - Description - B-V-5O6N880" at bounding box center [1218, 25] width 532 height 25
copy div "B-V-5O6N880"
drag, startPoint x: 1035, startPoint y: 596, endPoint x: 1096, endPoint y: 604, distance: 62.4
click at [1096, 604] on p at bounding box center [1202, 508] width 562 height 439
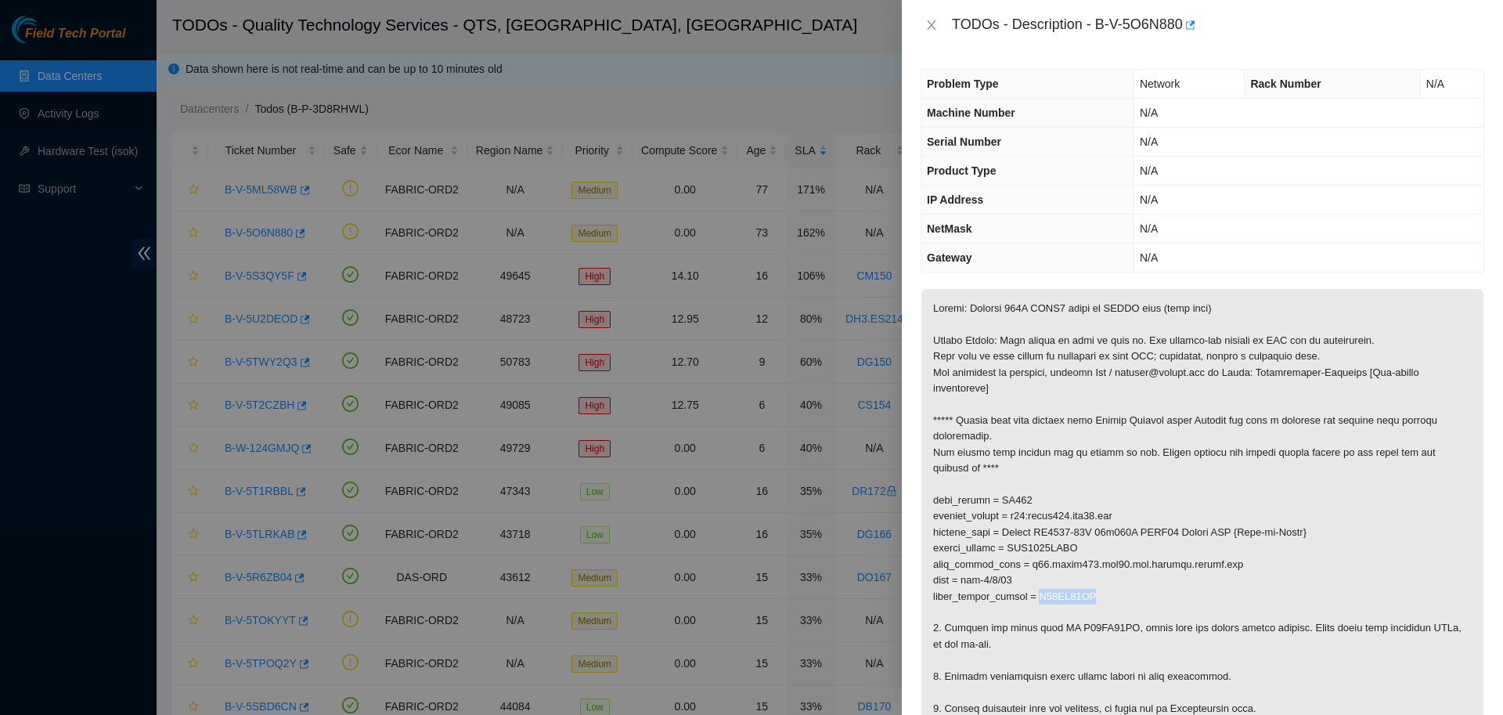
copy p "S21DB03UB"
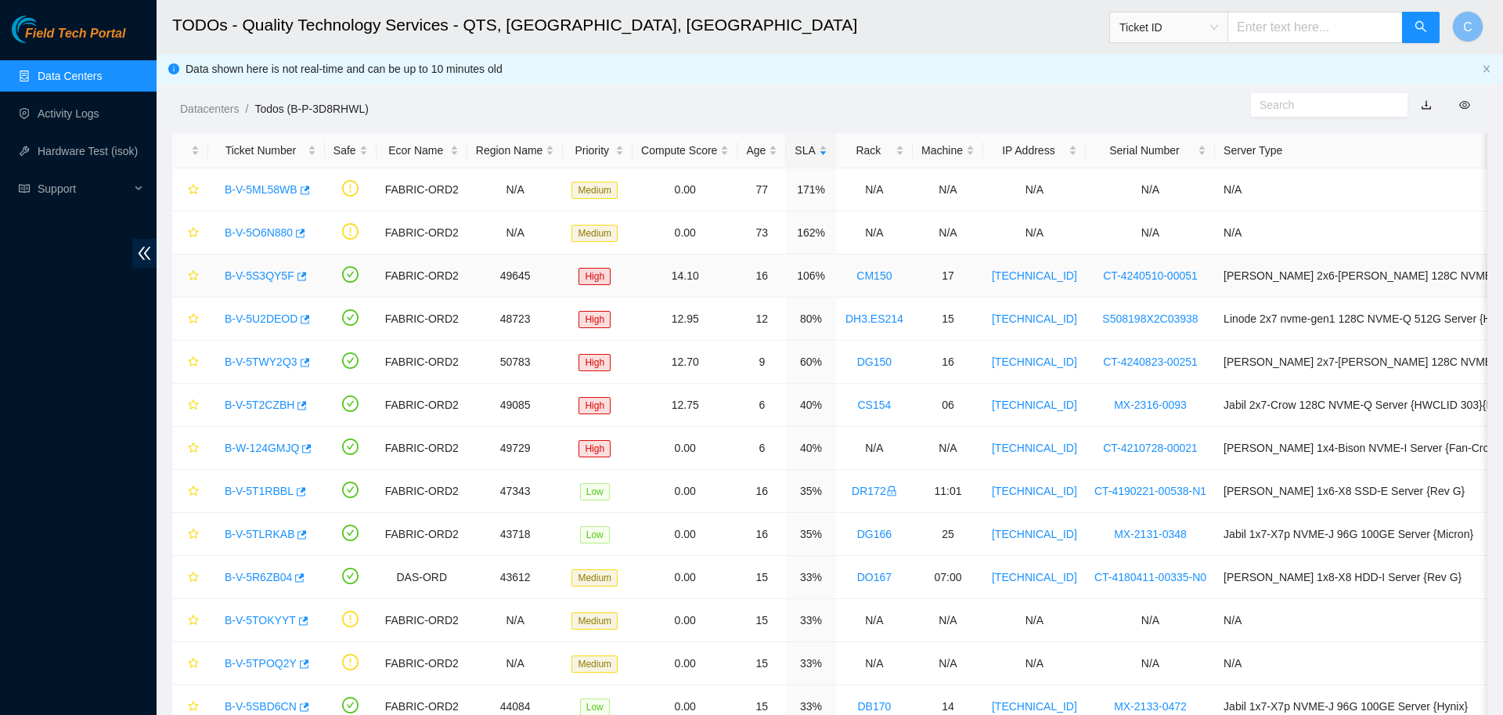
scroll to position [143, 0]
click at [263, 275] on link "B-V-5S3QY5F" at bounding box center [260, 275] width 70 height 13
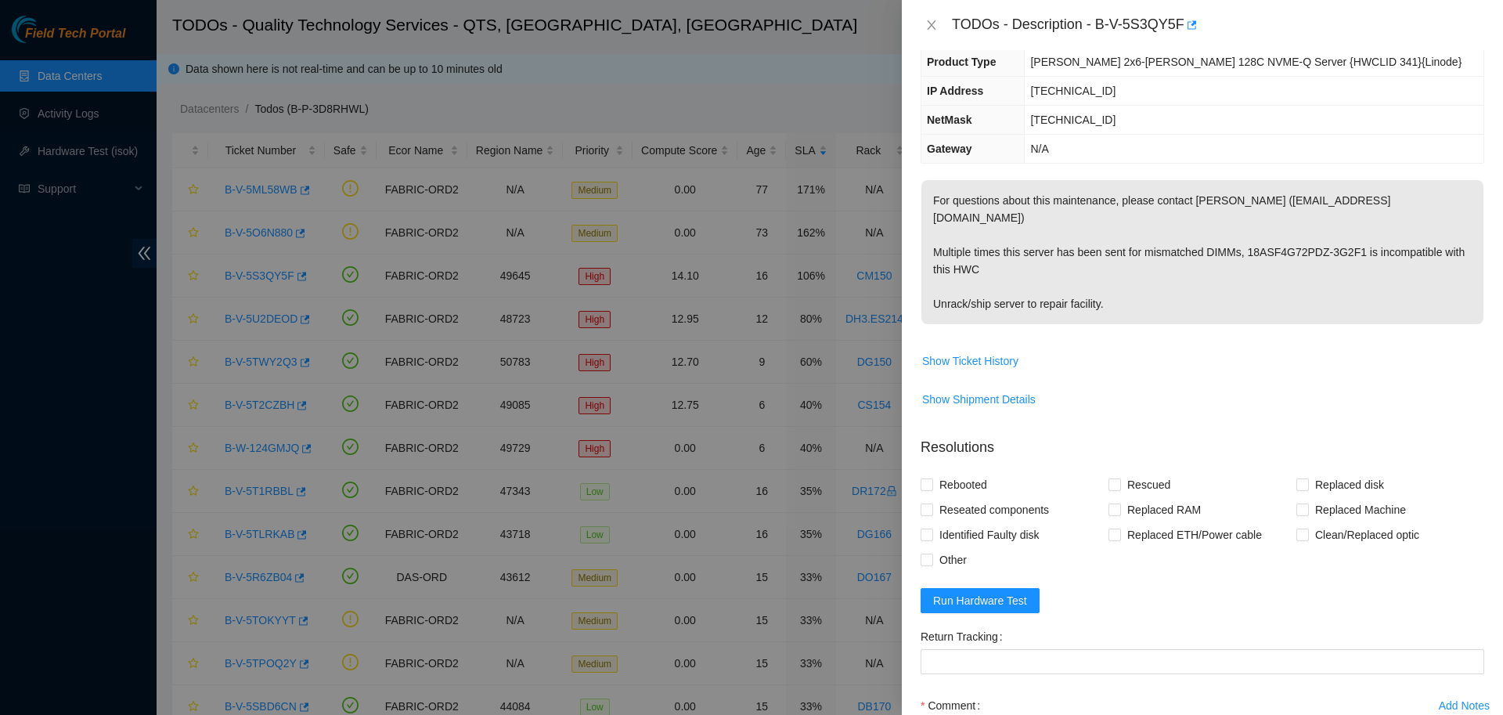
scroll to position [0, 0]
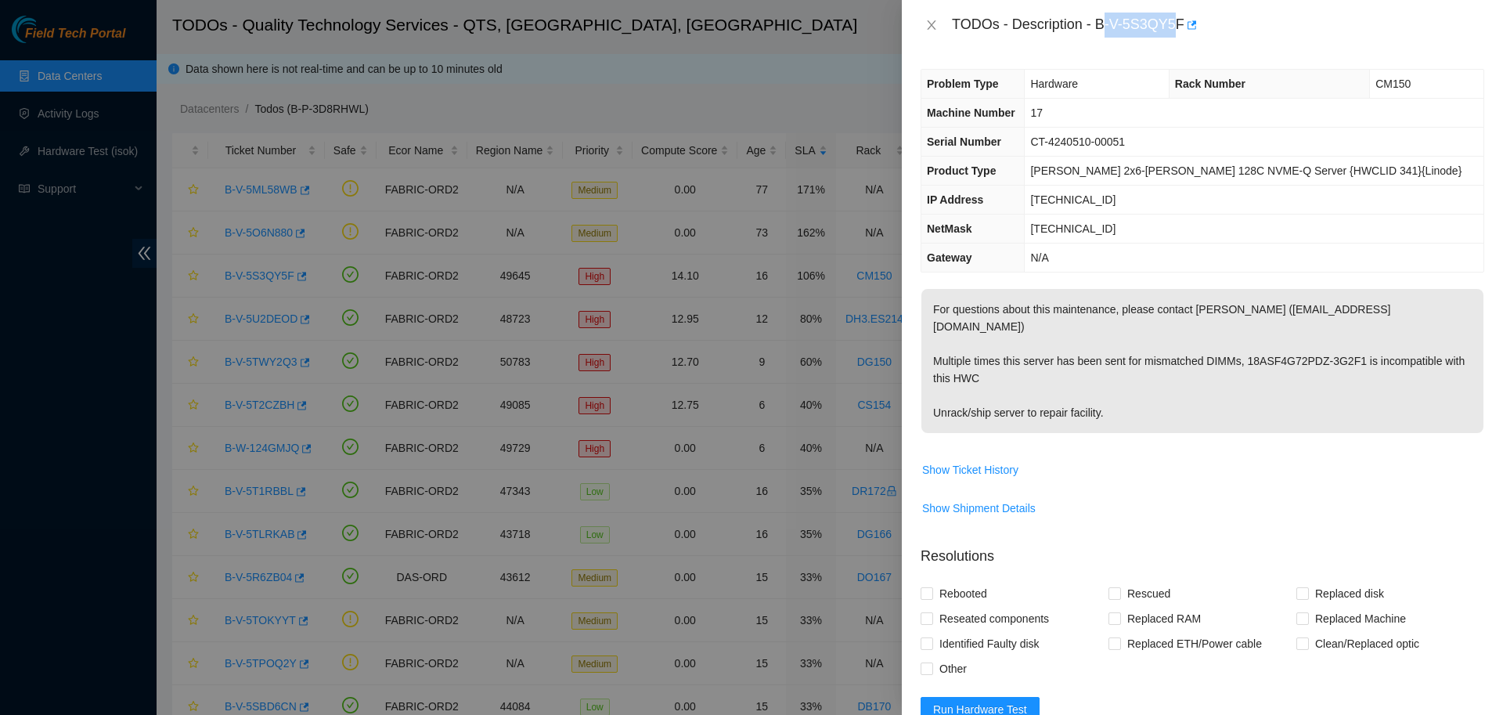
drag, startPoint x: 1095, startPoint y: 27, endPoint x: 1166, endPoint y: 34, distance: 71.6
click at [1166, 34] on div "TODOs - Description - B-V-5S3QY5F" at bounding box center [1218, 25] width 532 height 25
drag, startPoint x: 1090, startPoint y: 21, endPoint x: 1170, endPoint y: 30, distance: 80.3
click at [1170, 30] on div "TODOs - Description - B-V-5S3QY5F" at bounding box center [1218, 25] width 532 height 25
copy div "B-V-5S3QY5F"
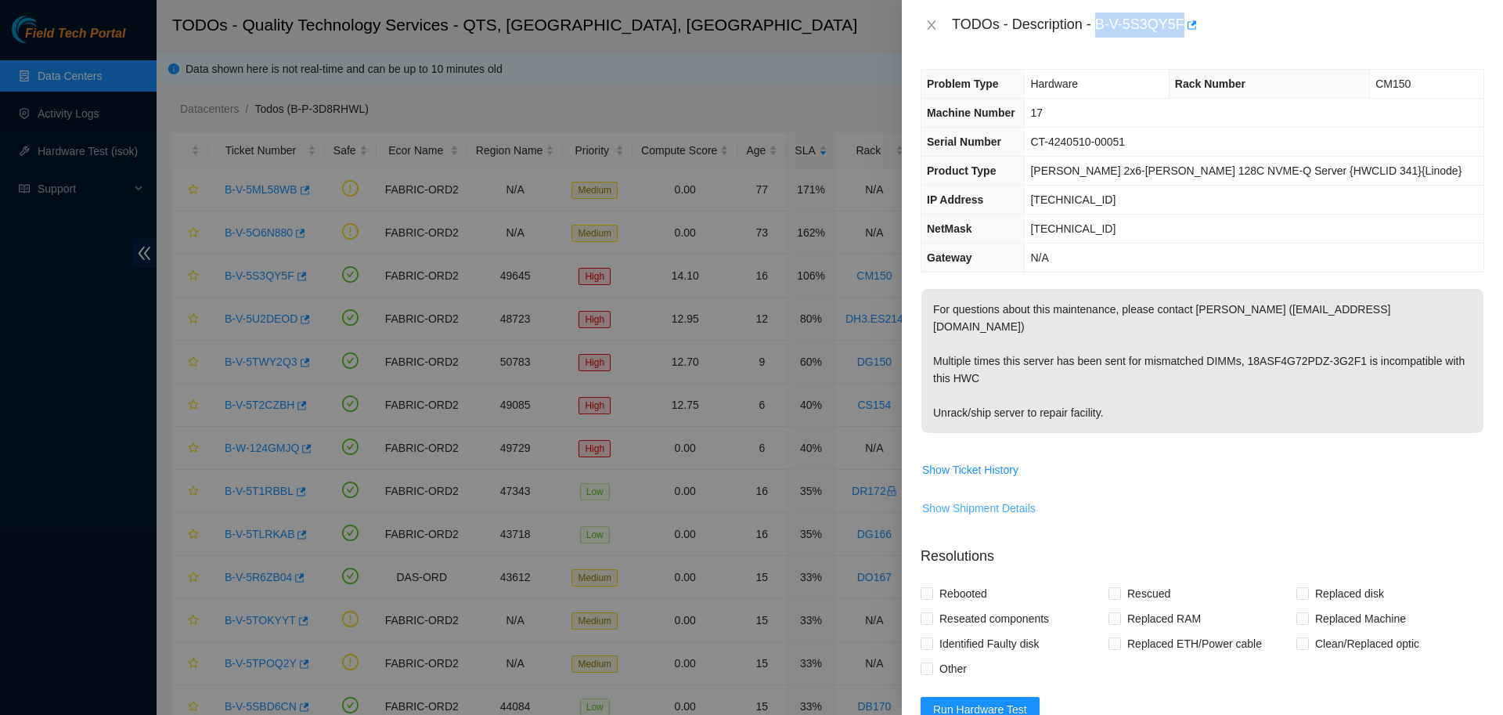
click at [1011, 495] on button "Show Shipment Details" at bounding box center [978, 507] width 115 height 25
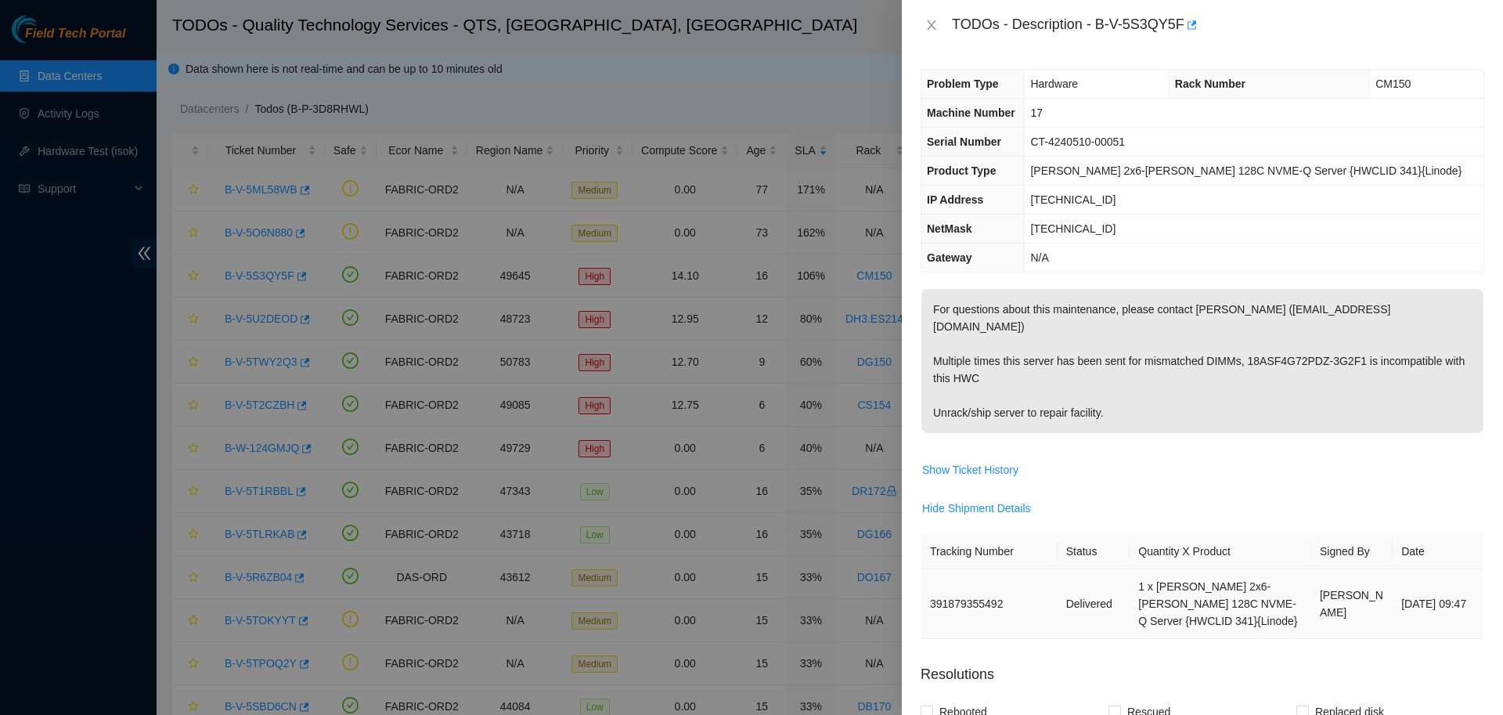
click at [972, 578] on td "391879355492" at bounding box center [989, 604] width 136 height 70
copy td "391879355492"
click at [1082, 457] on span "Show Ticket History" at bounding box center [1202, 469] width 562 height 25
